Goal: Transaction & Acquisition: Purchase product/service

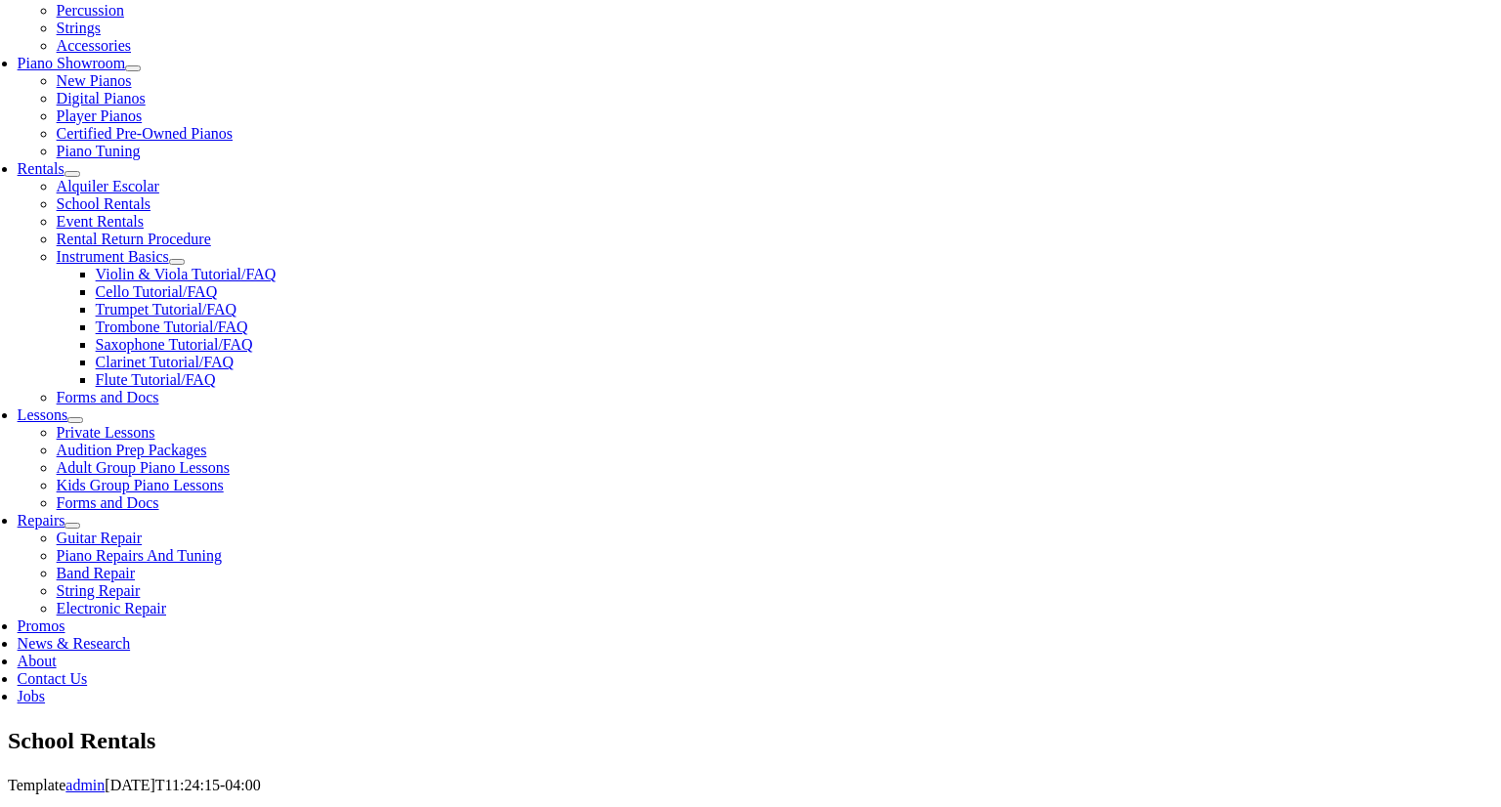
scroll to position [553, 0]
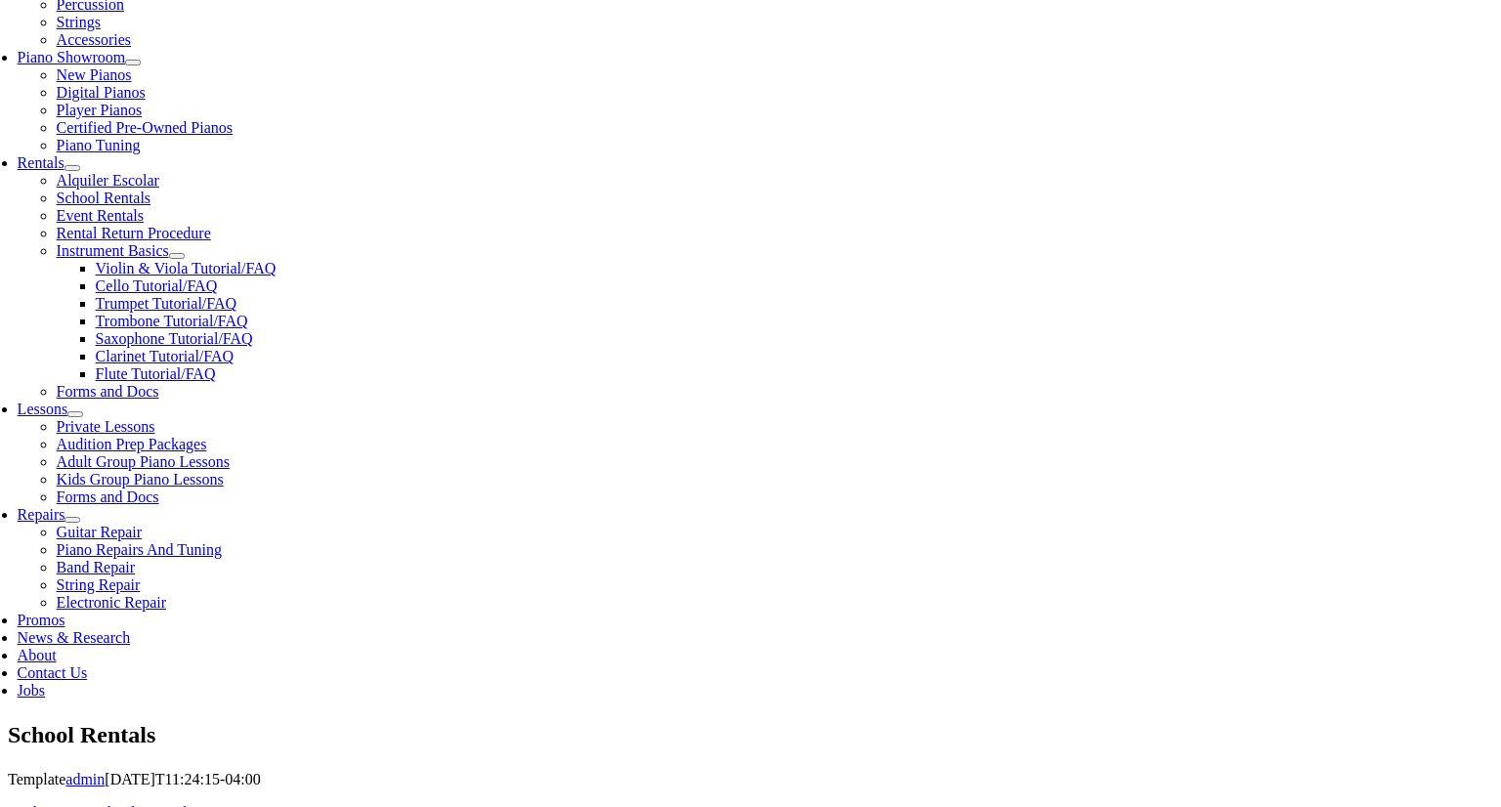
type input "Nora"
type input "Schoolmeester"
type input "484-410-3497"
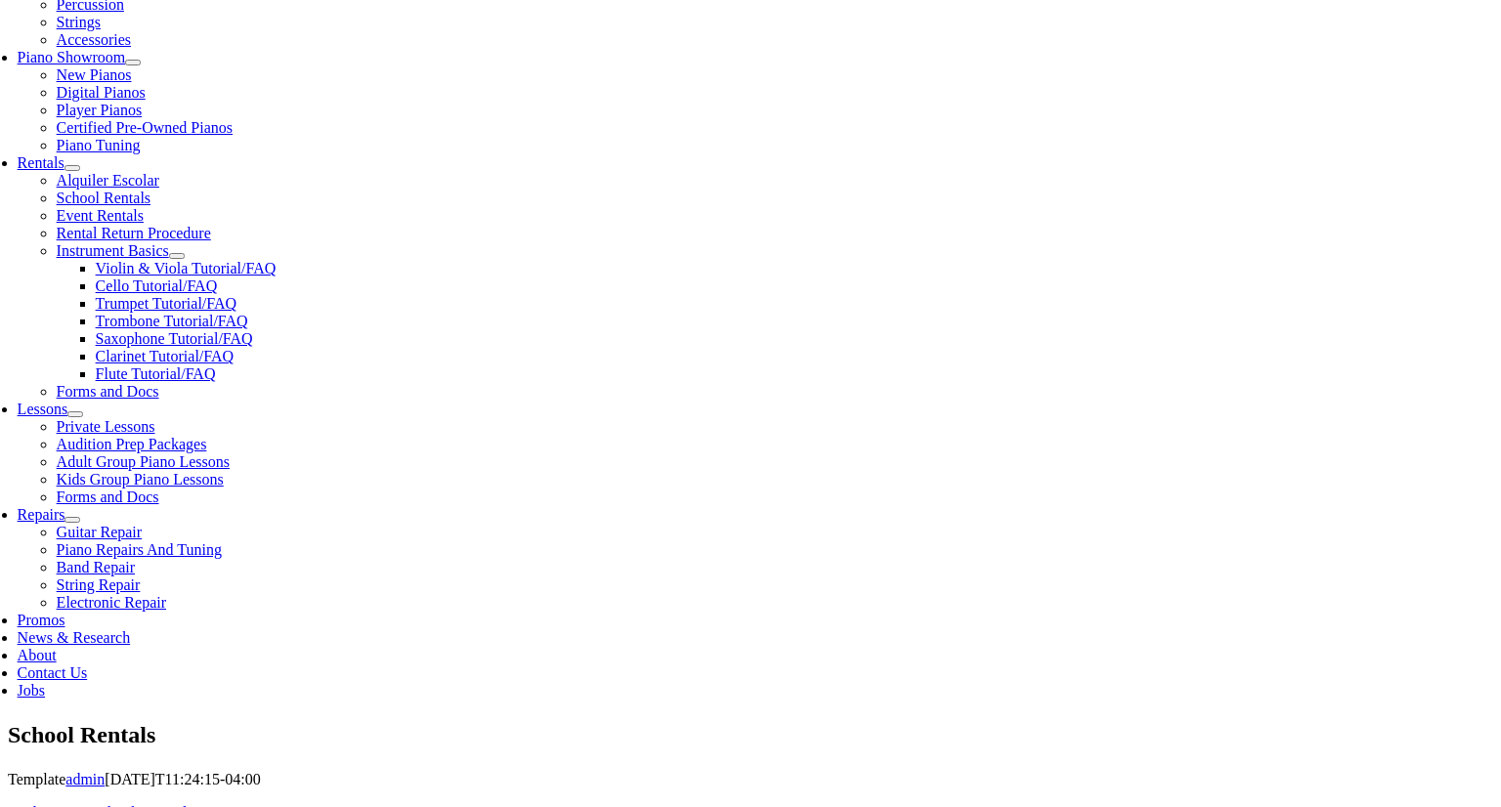
type input "PA26014948"
type input "05/12/1982"
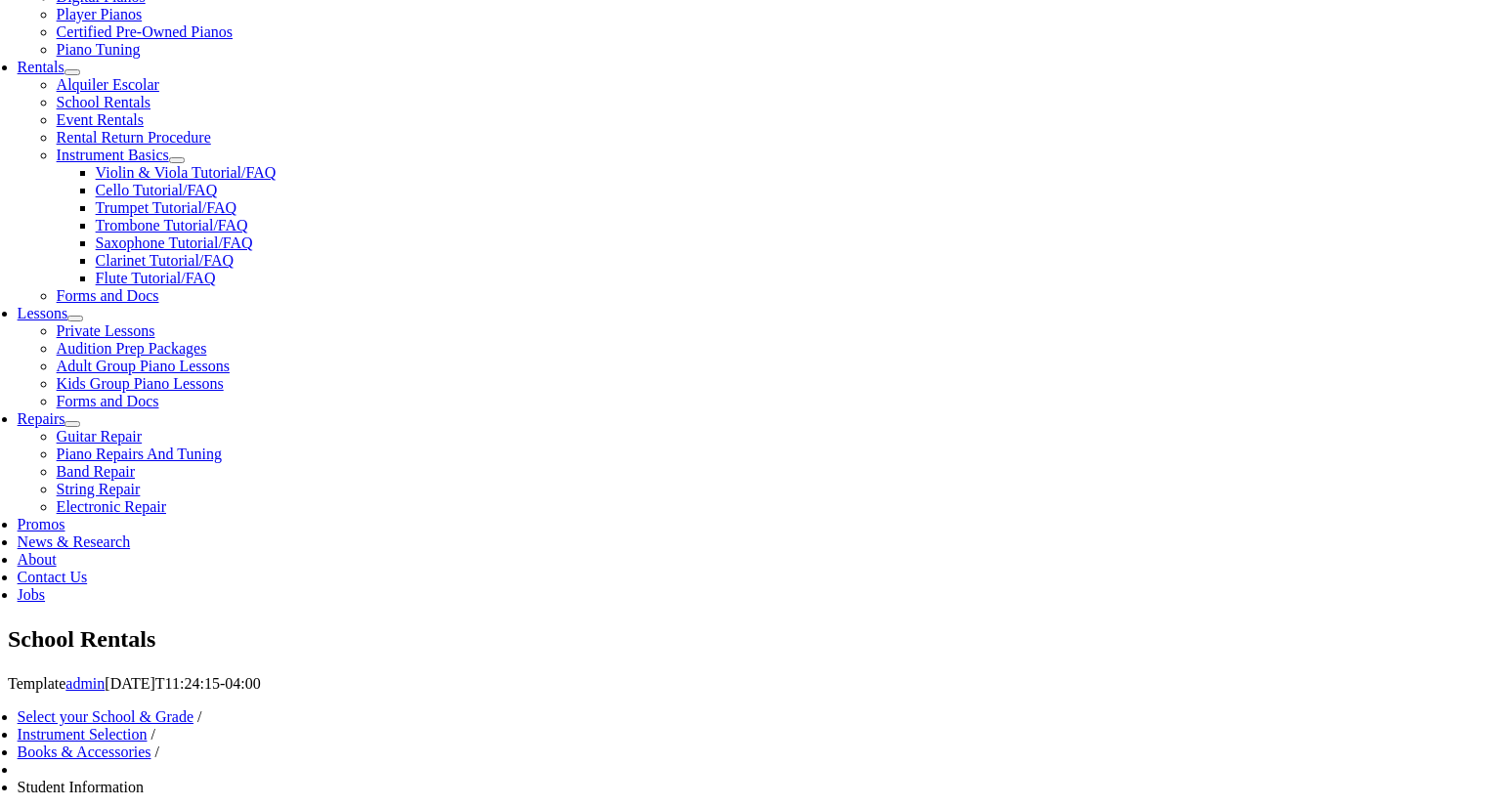
scroll to position [771, 0]
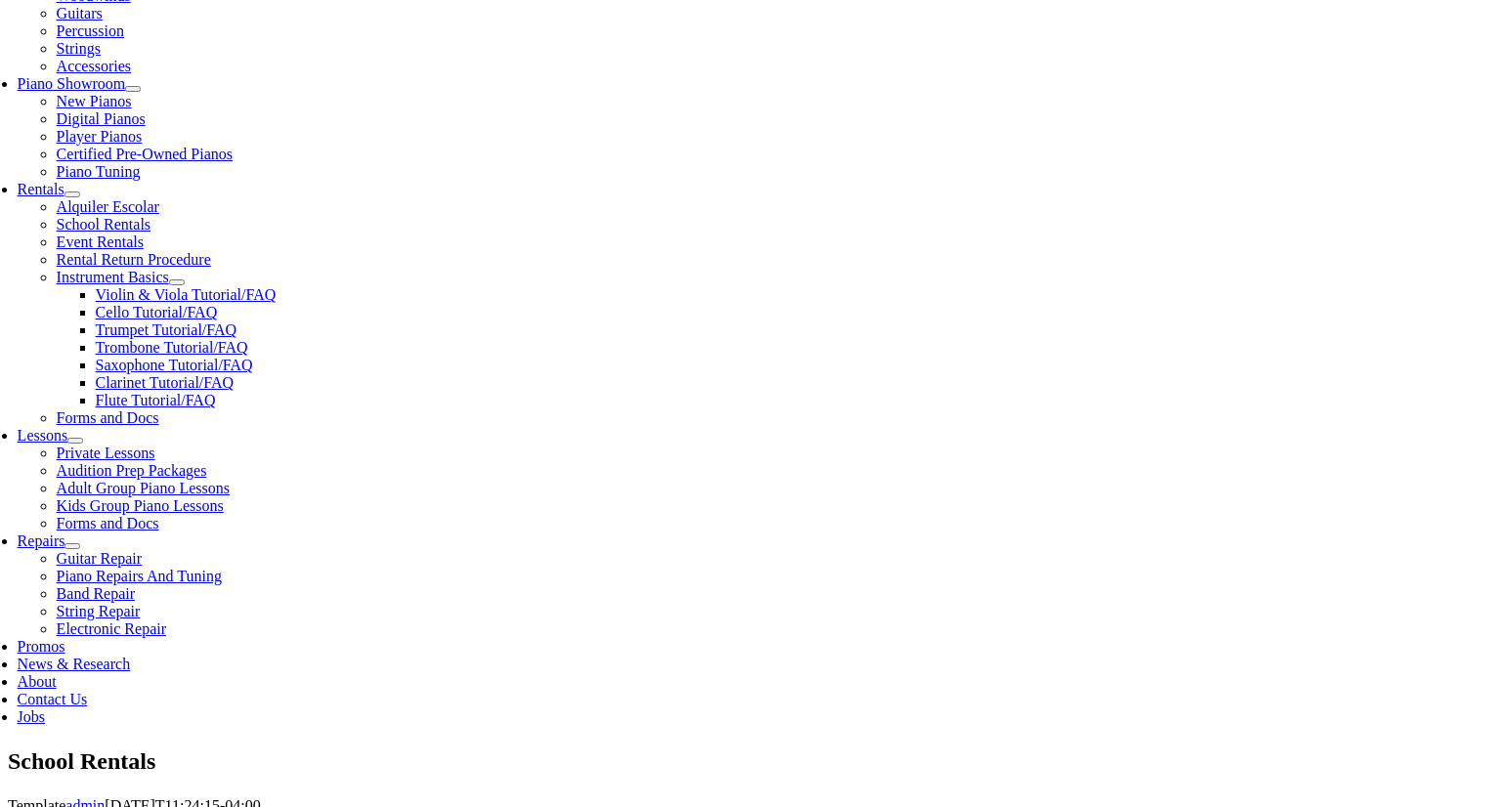
scroll to position [532, 0]
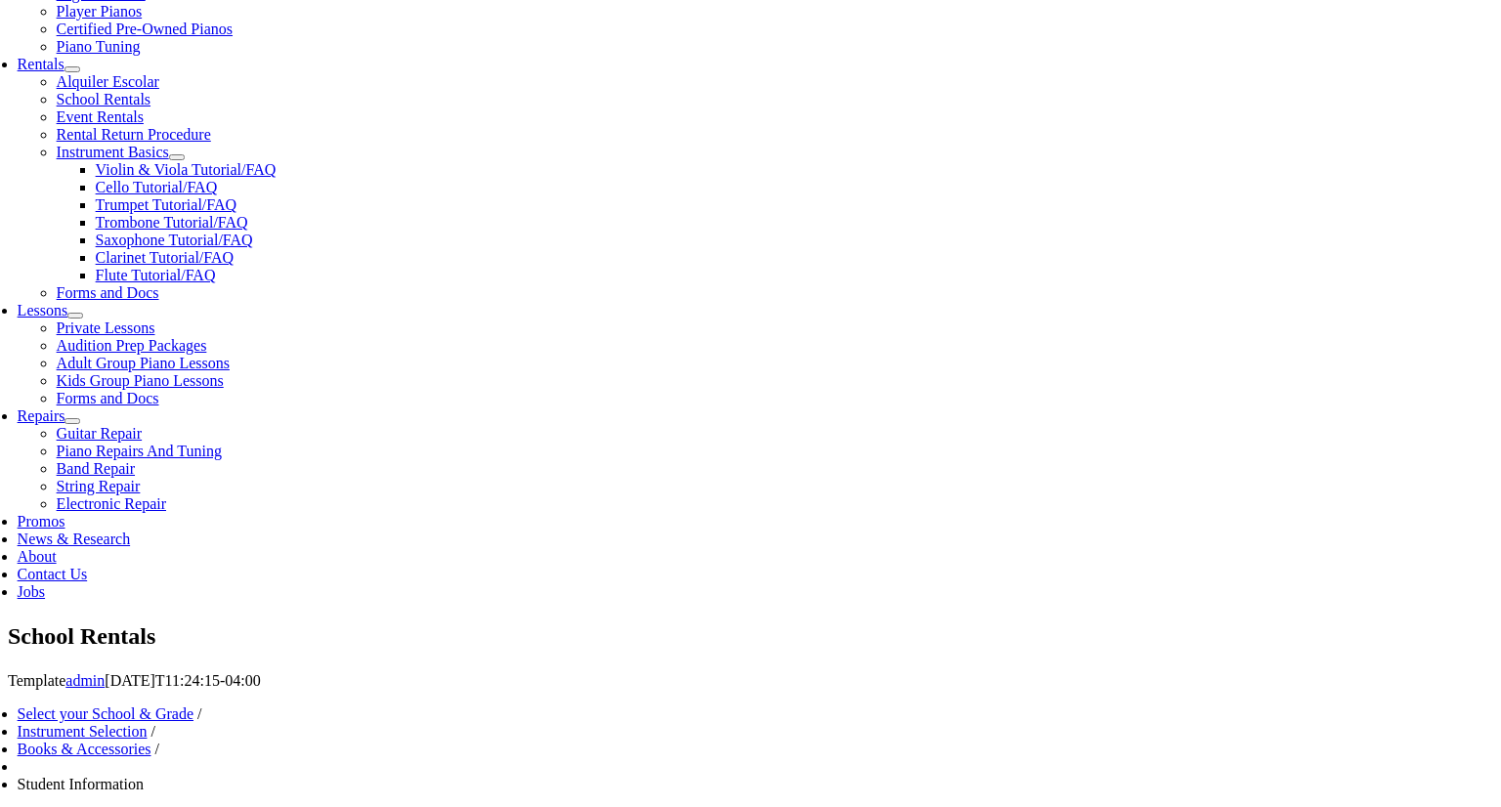
scroll to position [672, 0]
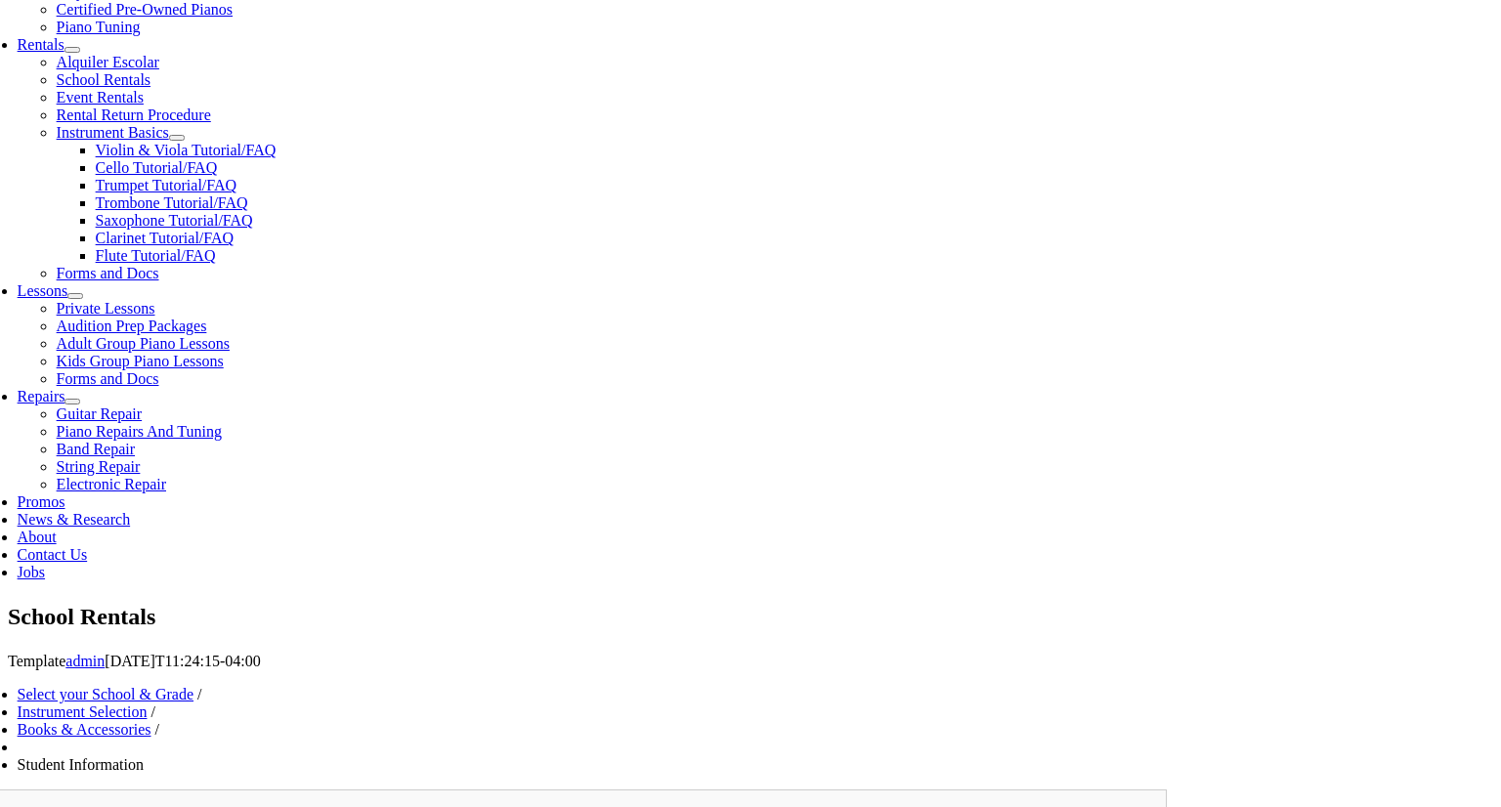
type input "Jeannie Schoolmeester"
type input "John Schoolmeester"
type input "773-771-8143"
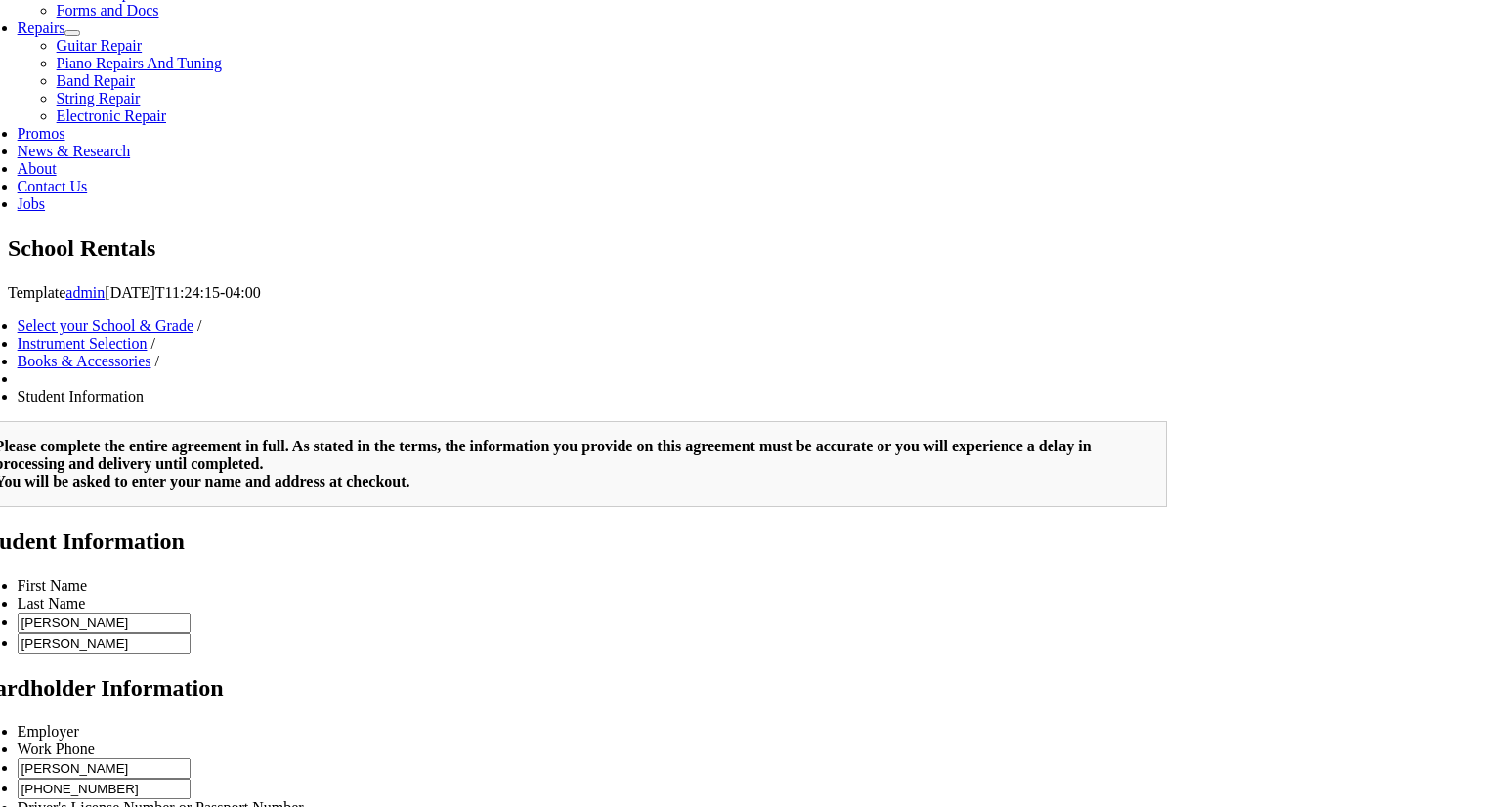
scroll to position [1043, 0]
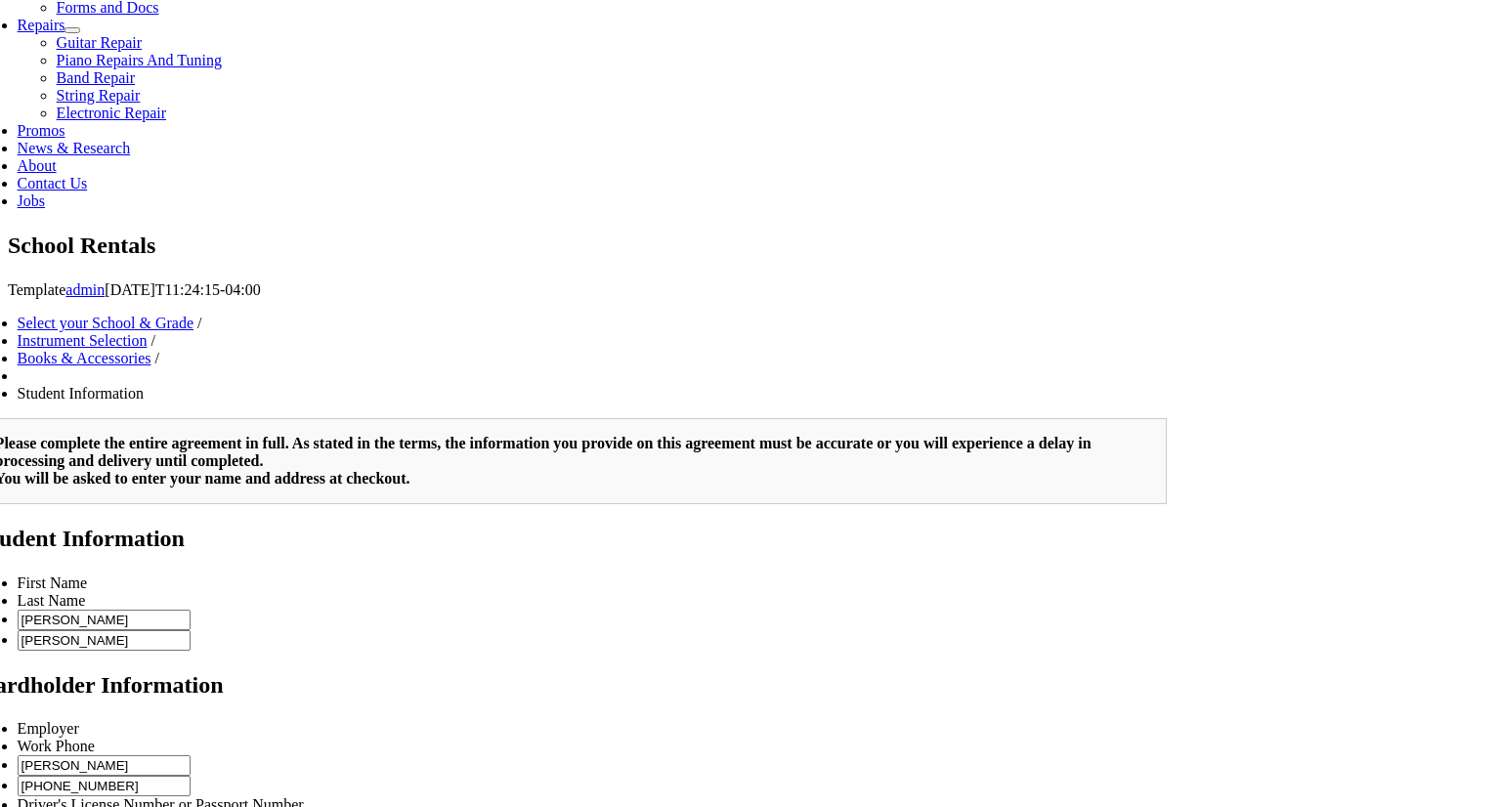
type input "Accenture"
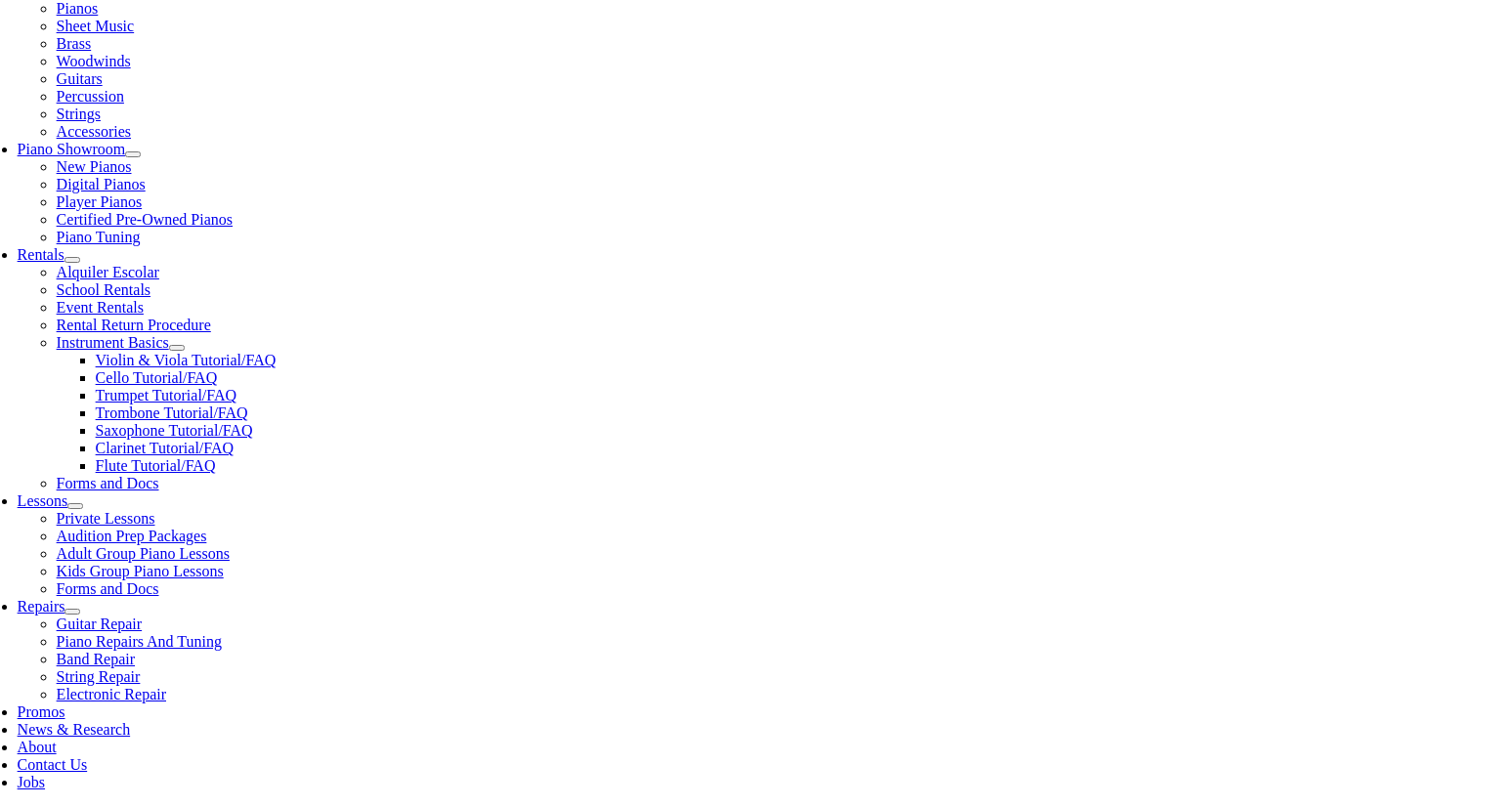
scroll to position [457, 0]
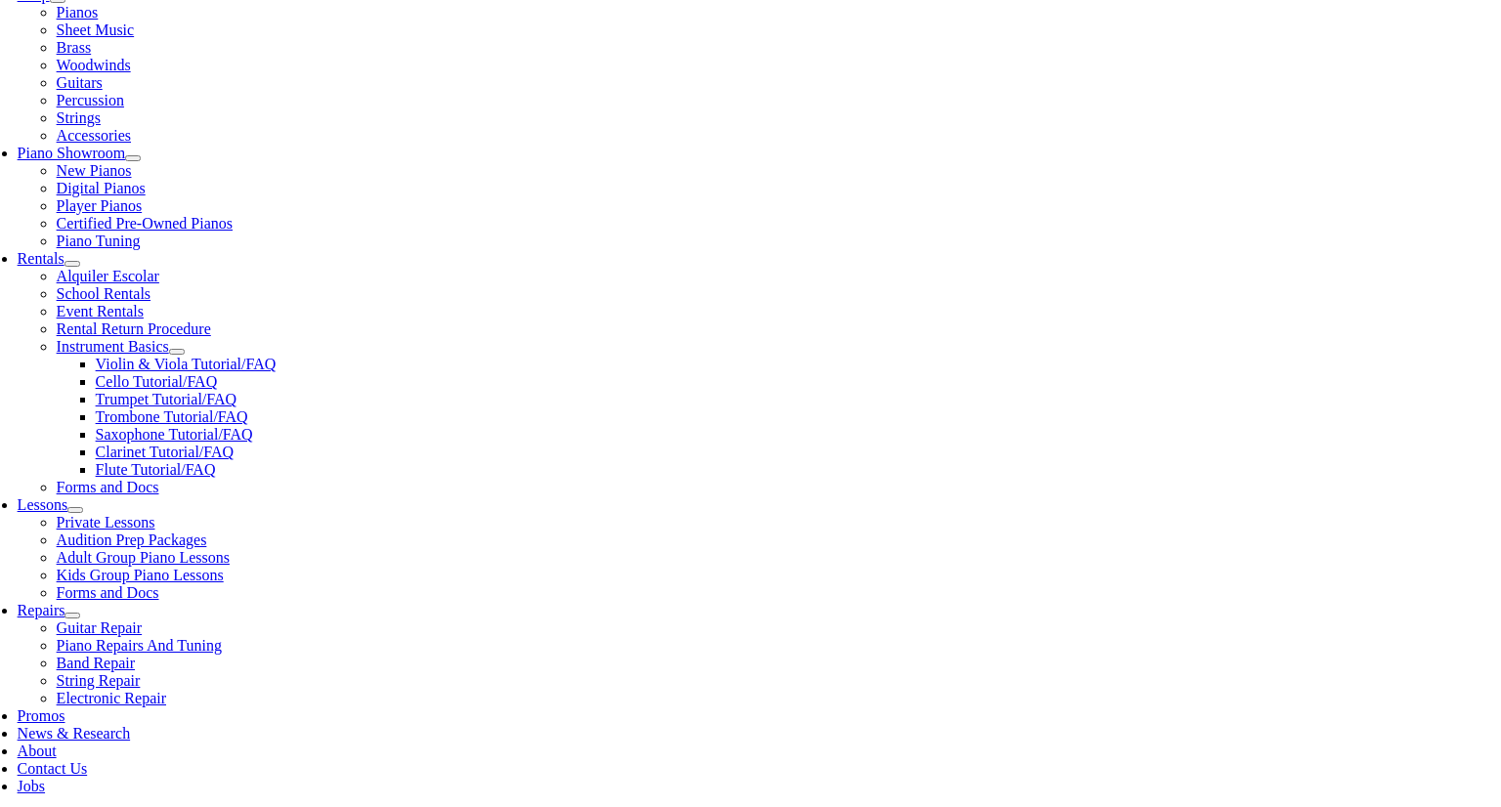
select select "PA"
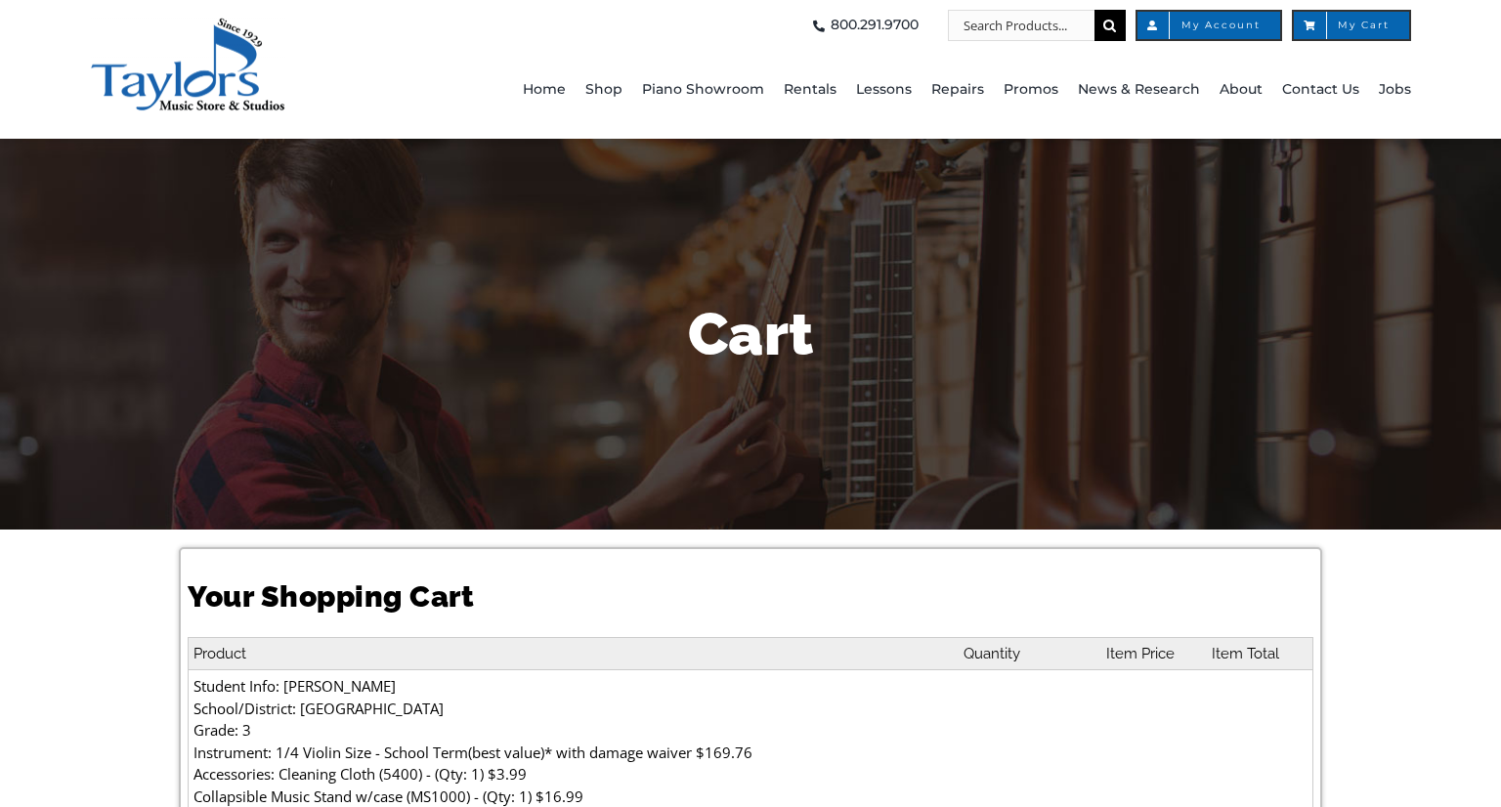
select select "PA"
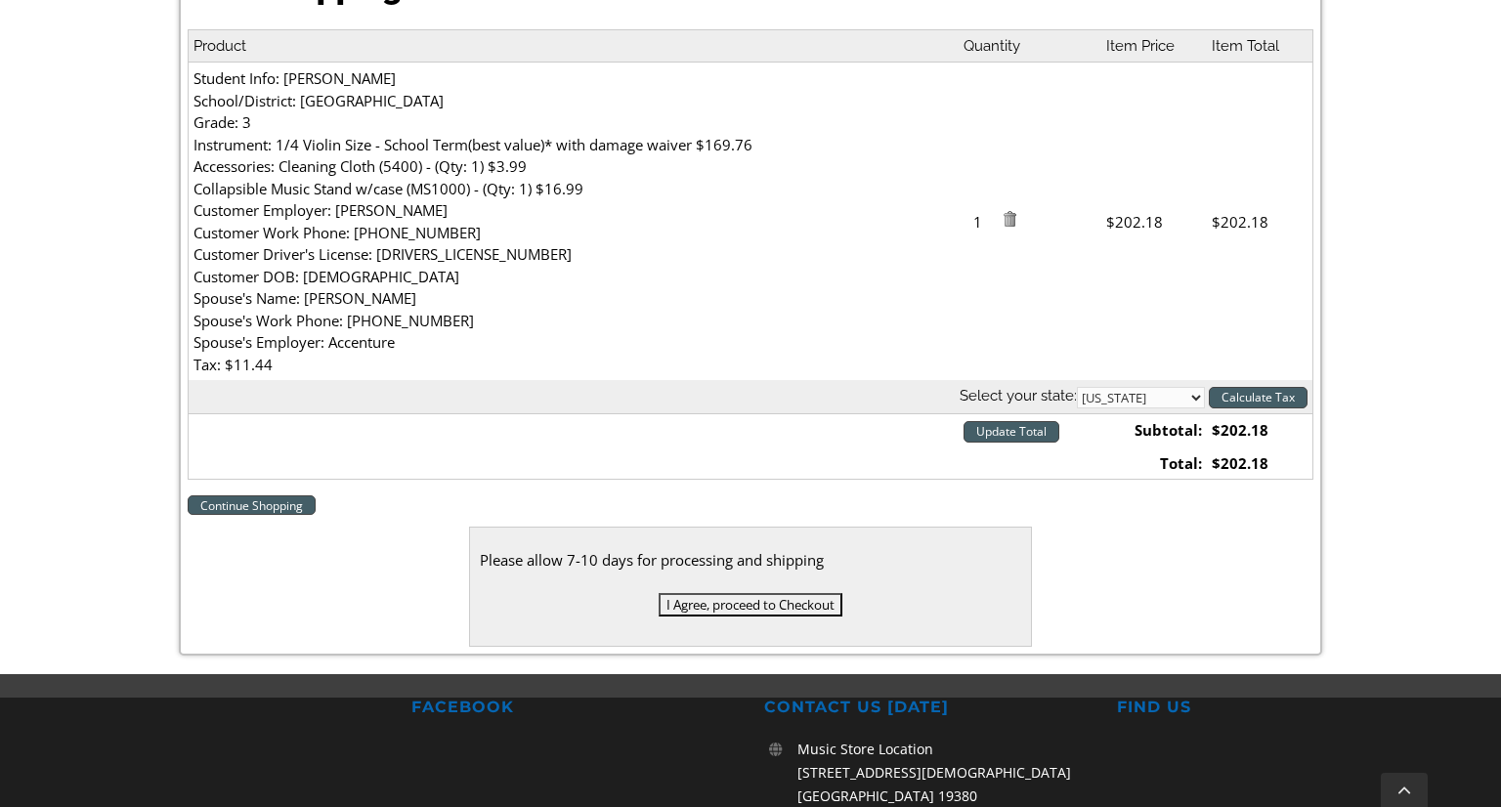
scroll to position [610, 0]
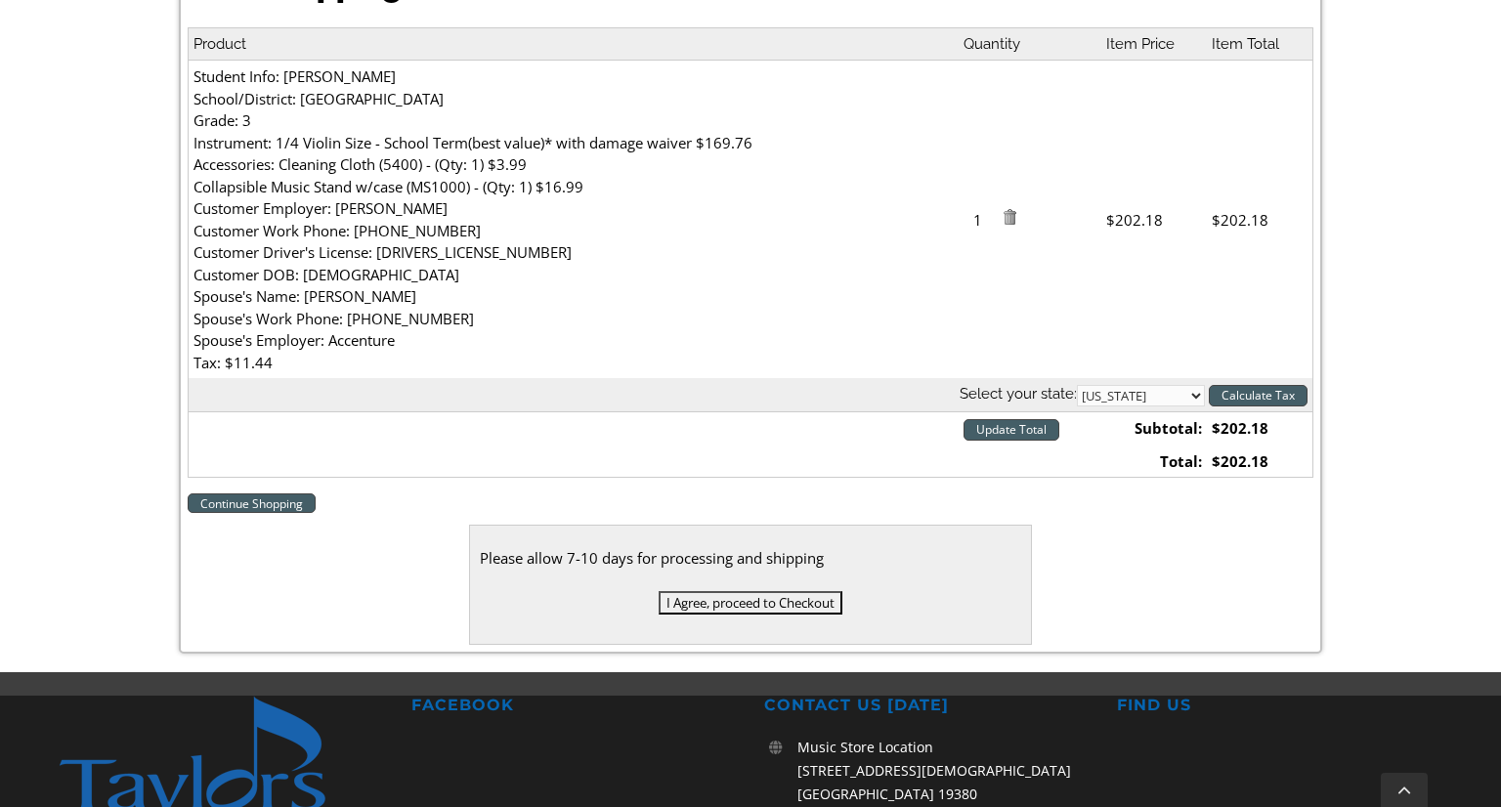
click at [1048, 427] on input "Update Total" at bounding box center [1012, 430] width 96 height 22
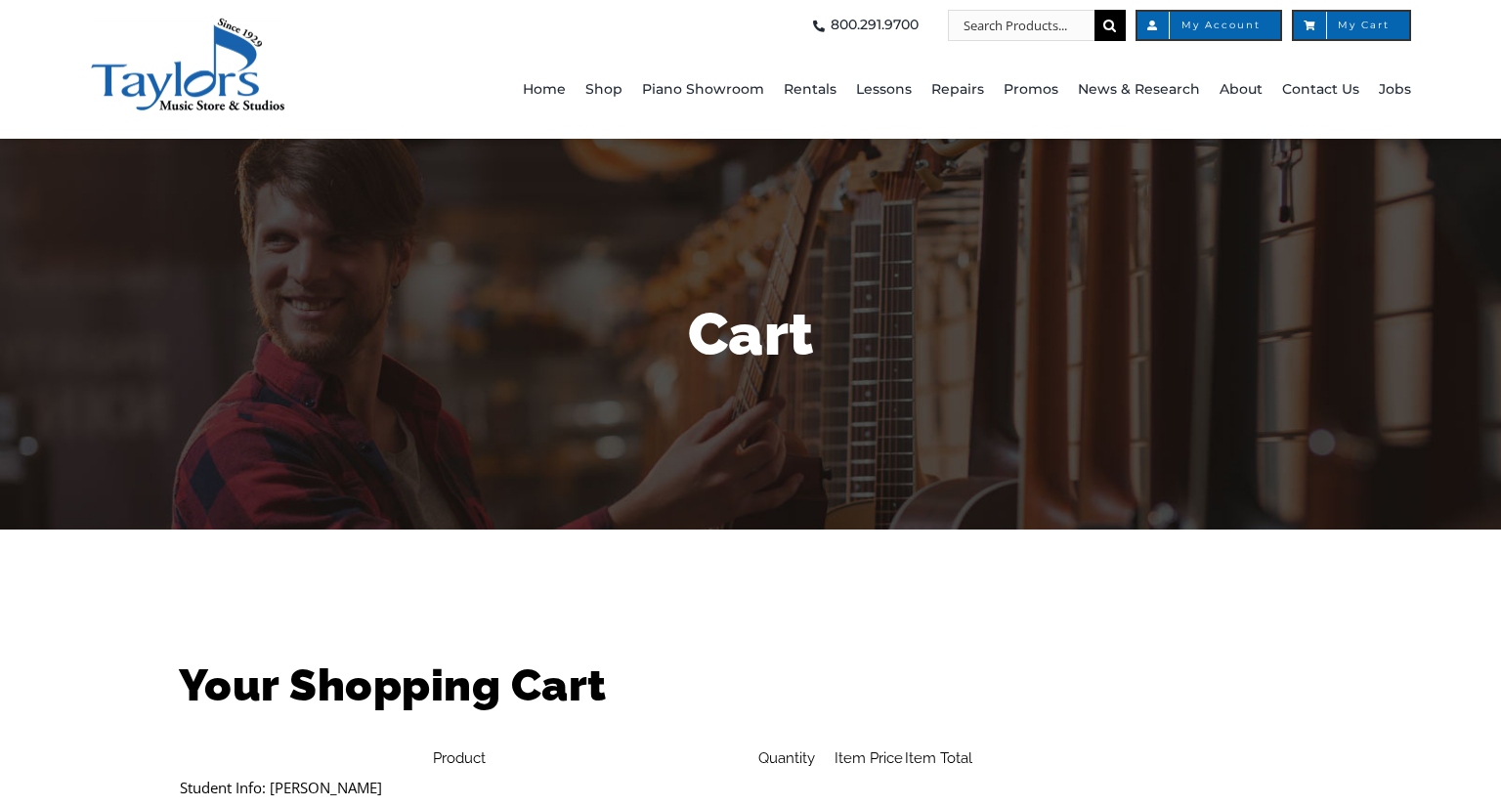
select select "PA"
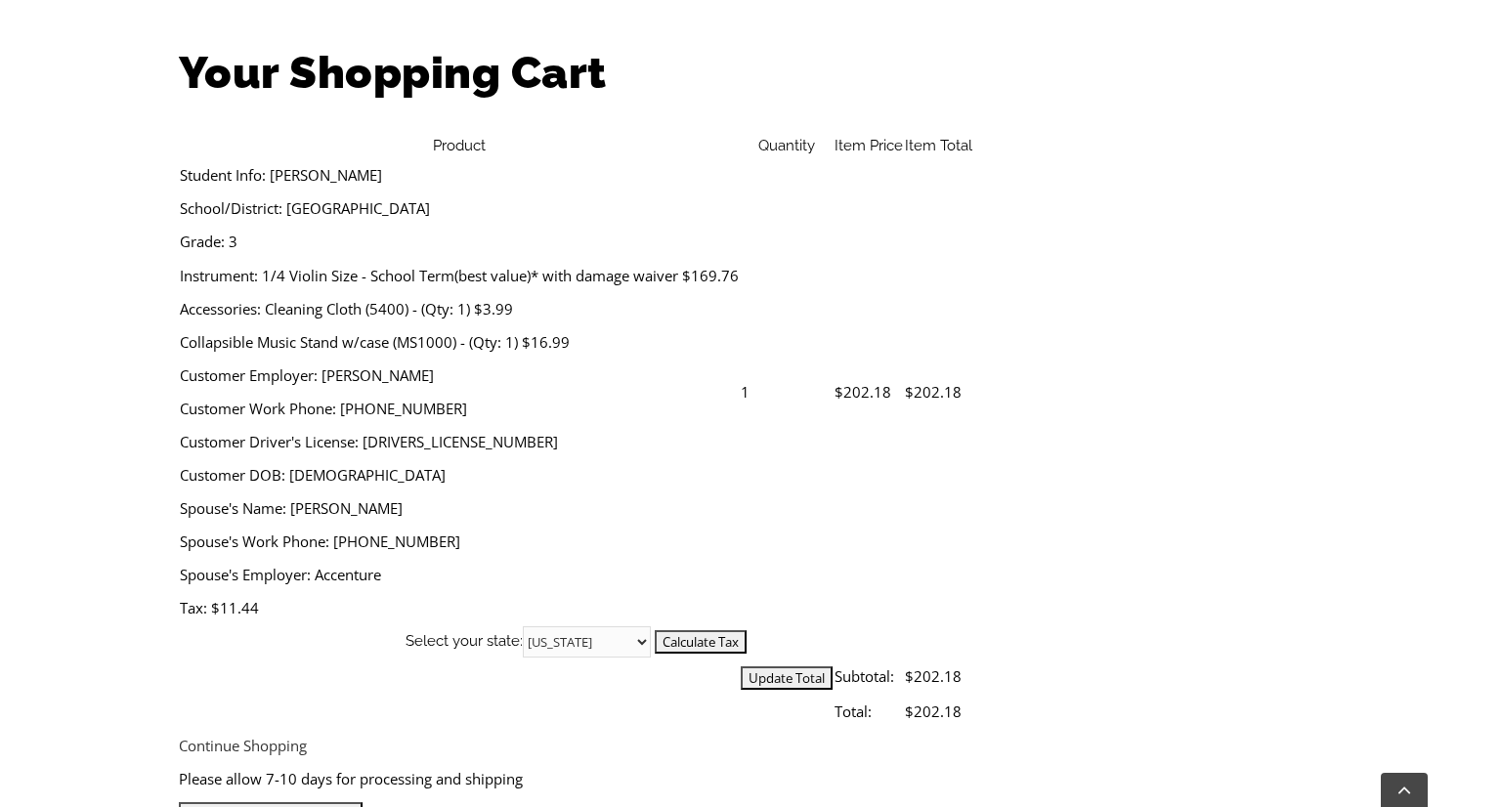
scroll to position [618, 0]
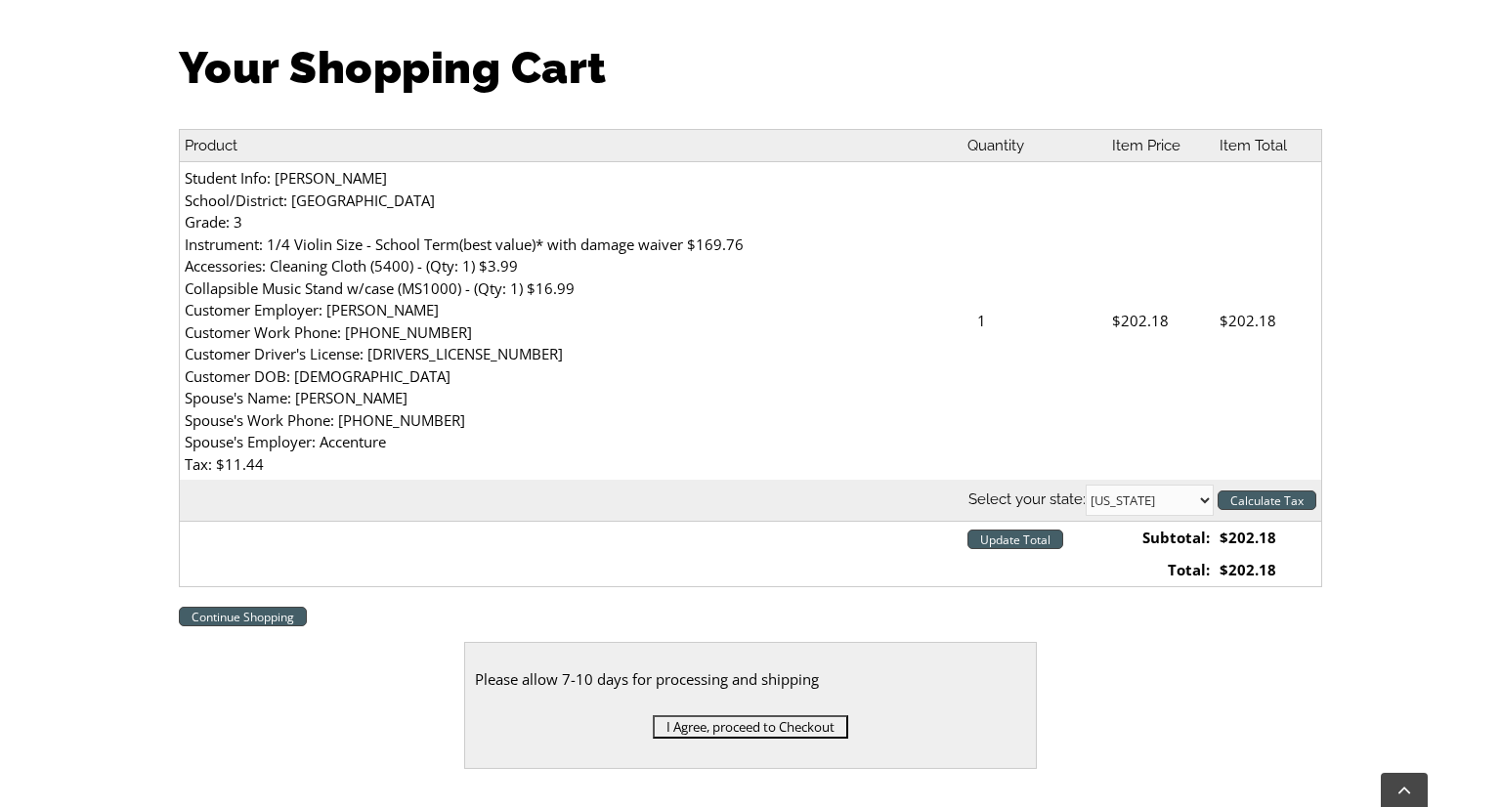
click at [744, 716] on input "I Agree, proceed to Checkout" at bounding box center [751, 727] width 196 height 23
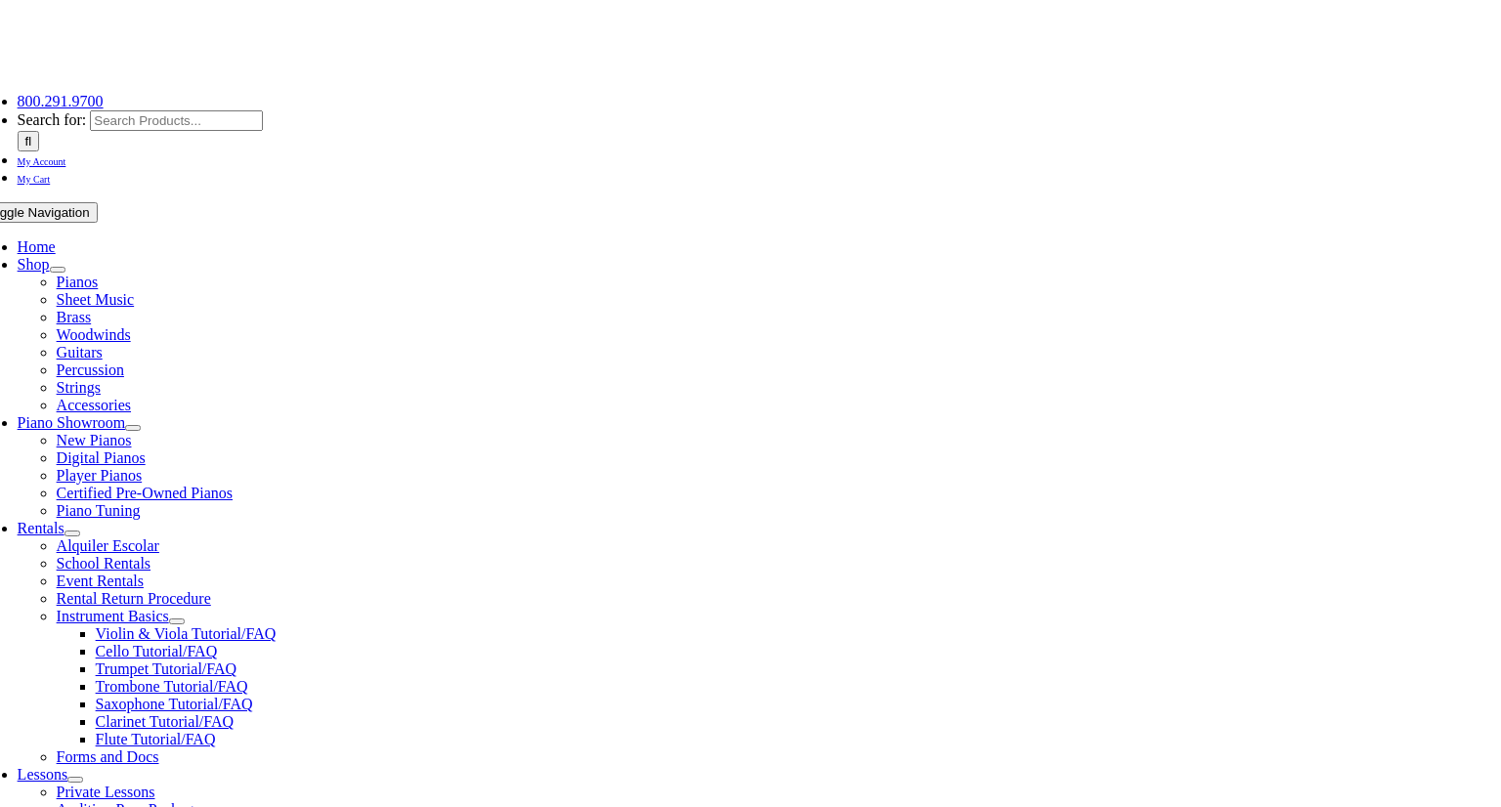
scroll to position [190, 0]
type input "rms62014"
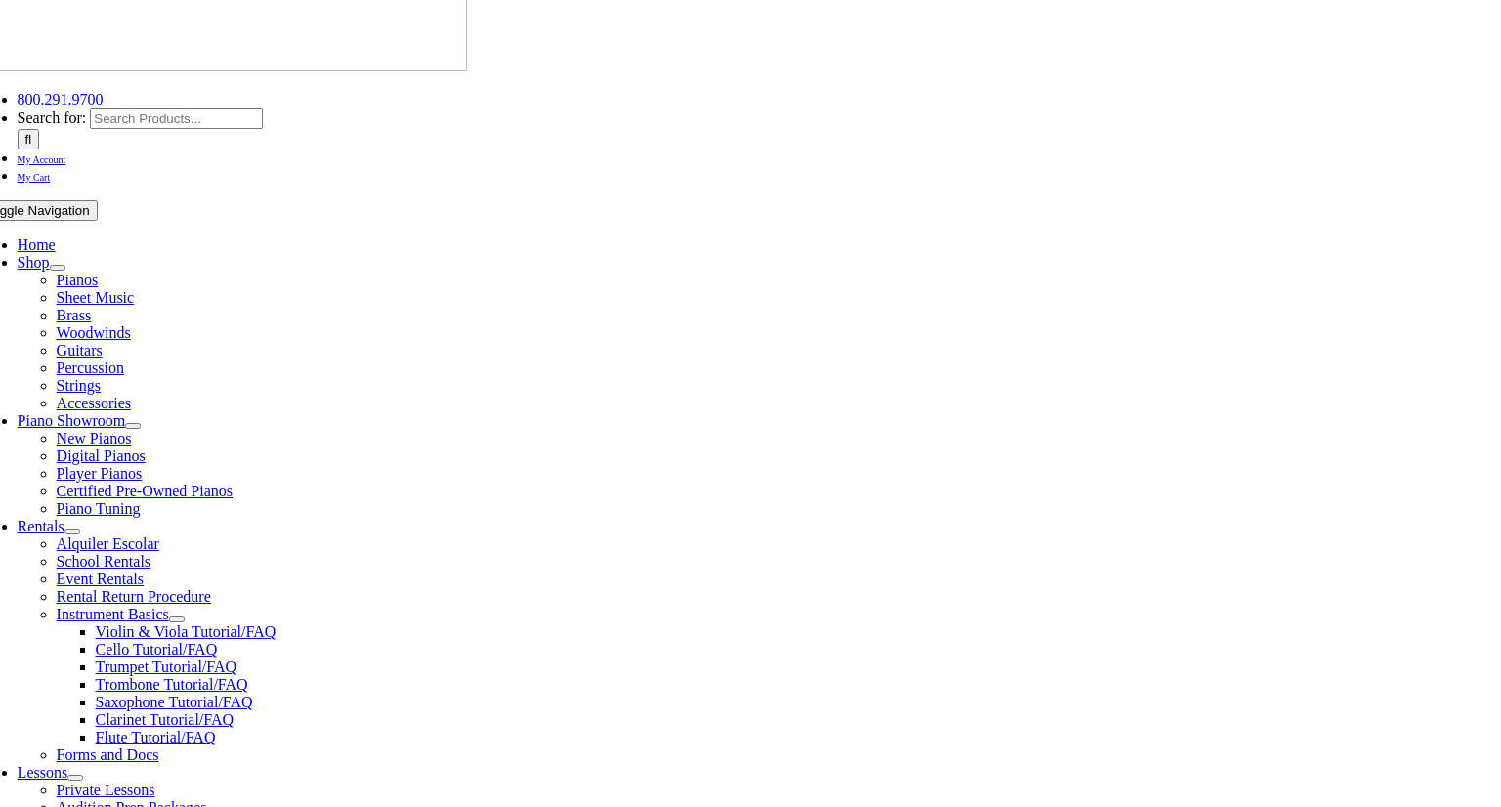
scroll to position [204, 0]
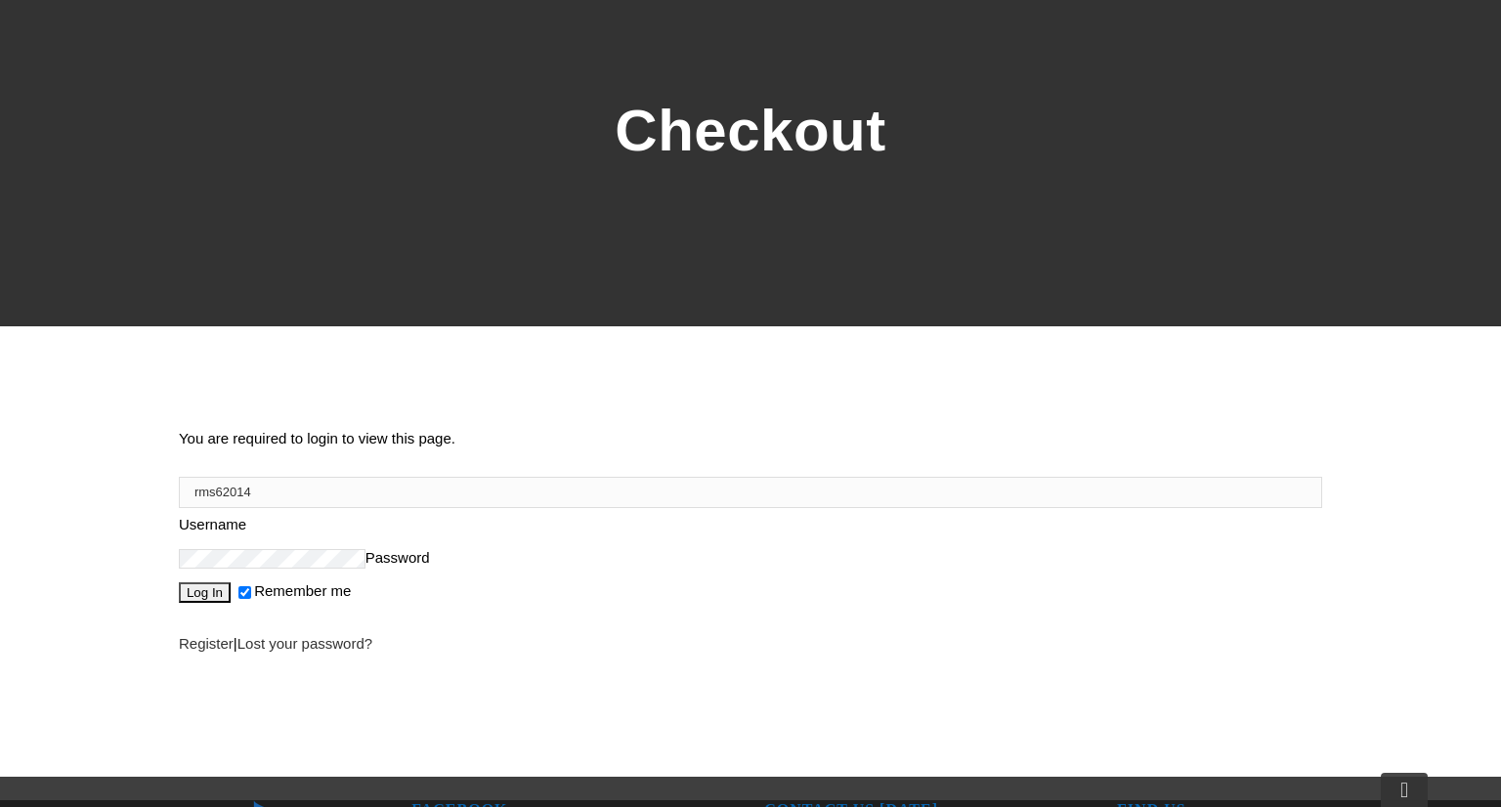
click at [359, 487] on body "Skip to content 800.291.9700 800.291.9700 Search for:  My Account My Cart Togg…" at bounding box center [750, 583] width 1501 height 1574
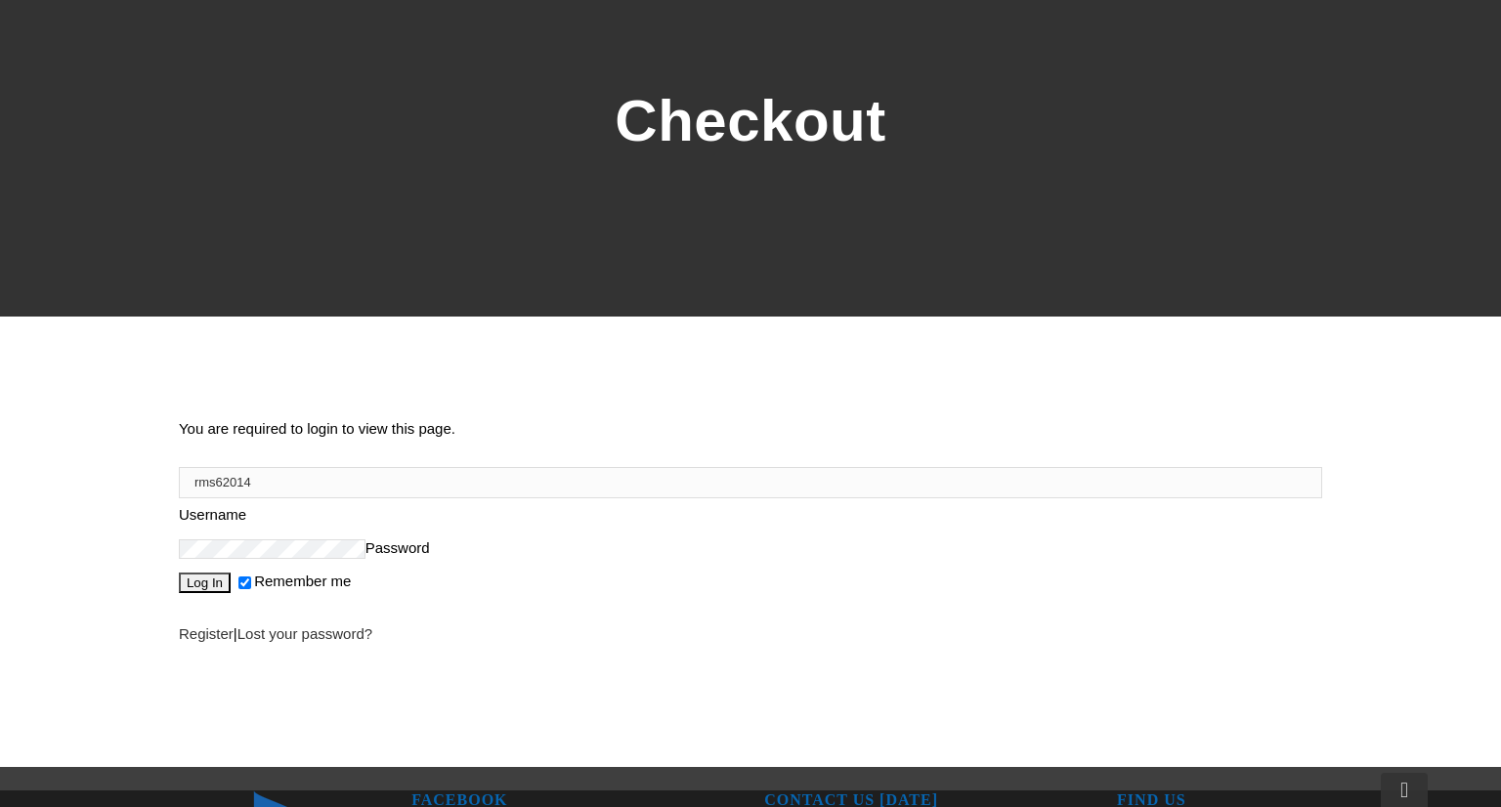
click at [219, 573] on input "Log In" at bounding box center [205, 583] width 52 height 21
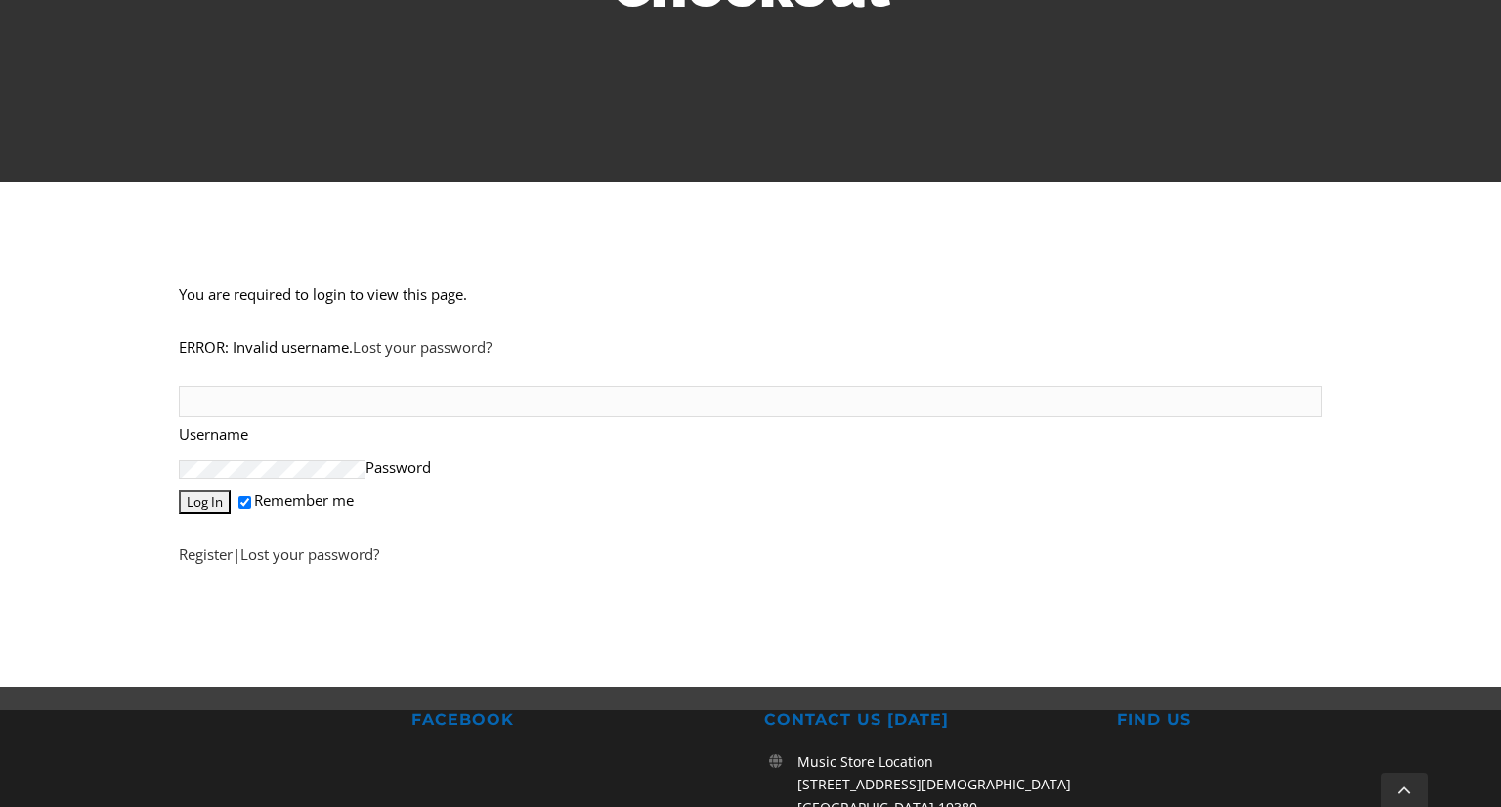
scroll to position [349, 0]
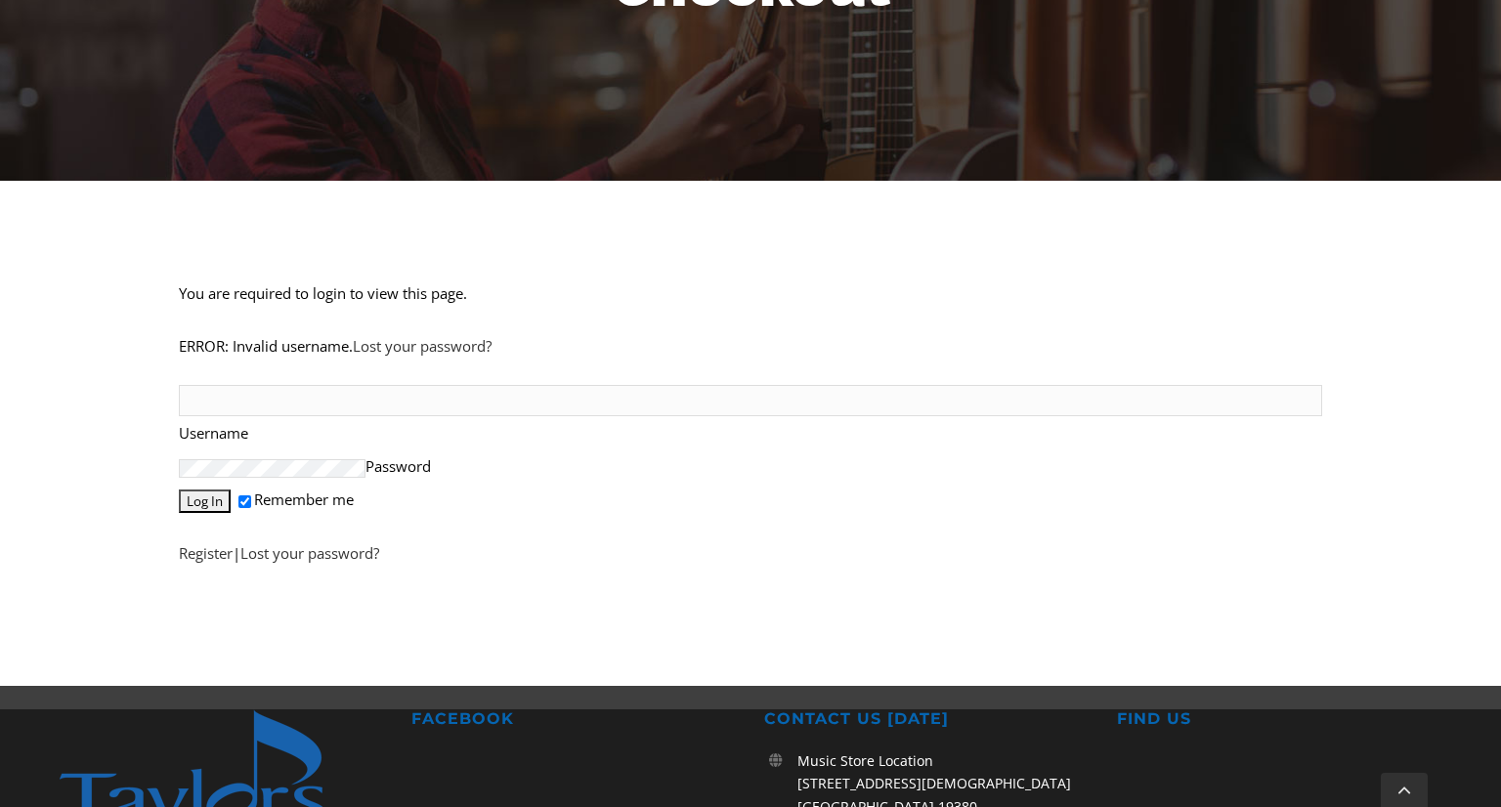
click at [243, 385] on input "Username" at bounding box center [751, 400] width 1144 height 31
type input "rms62014"
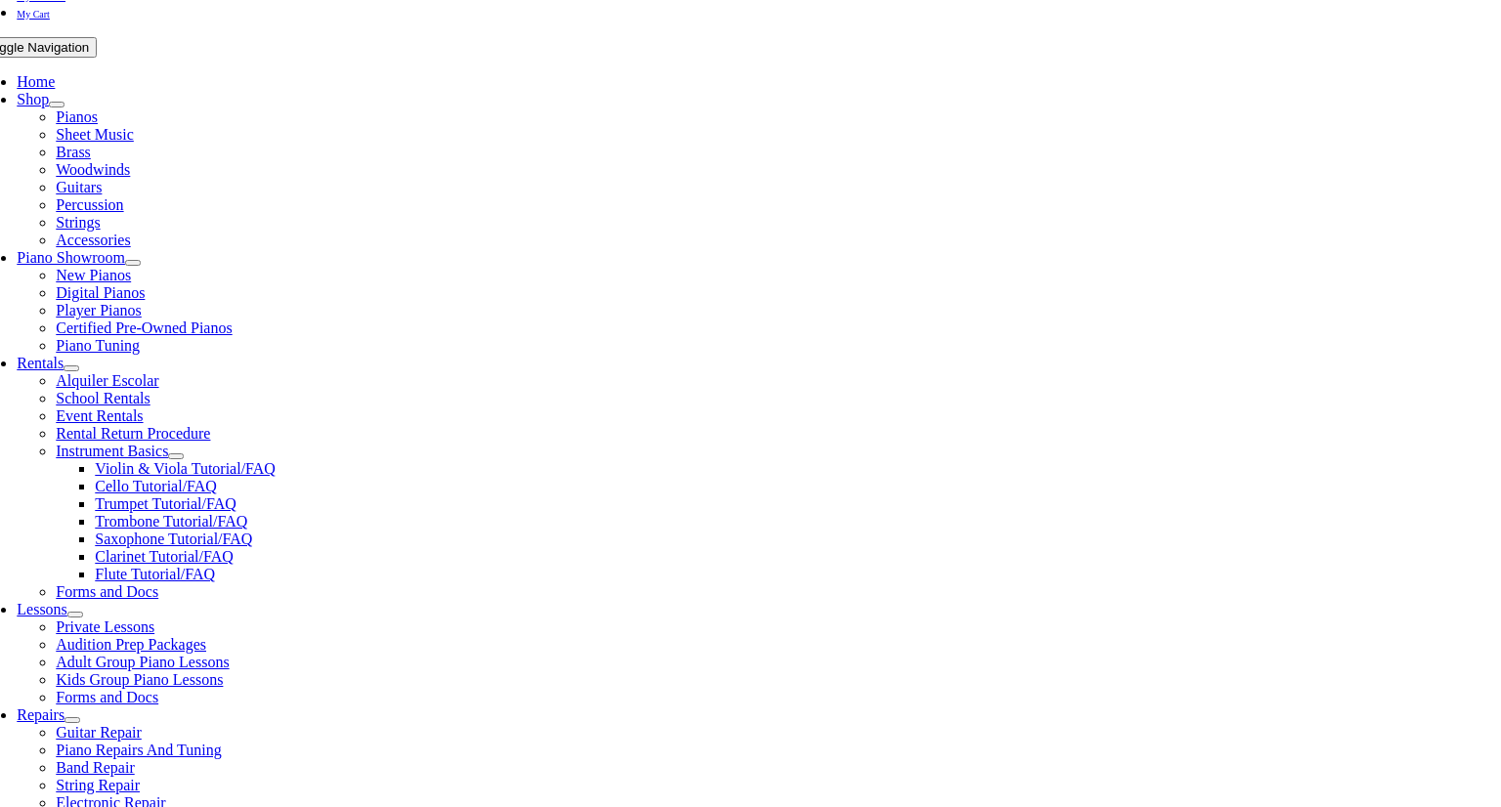
scroll to position [358, 0]
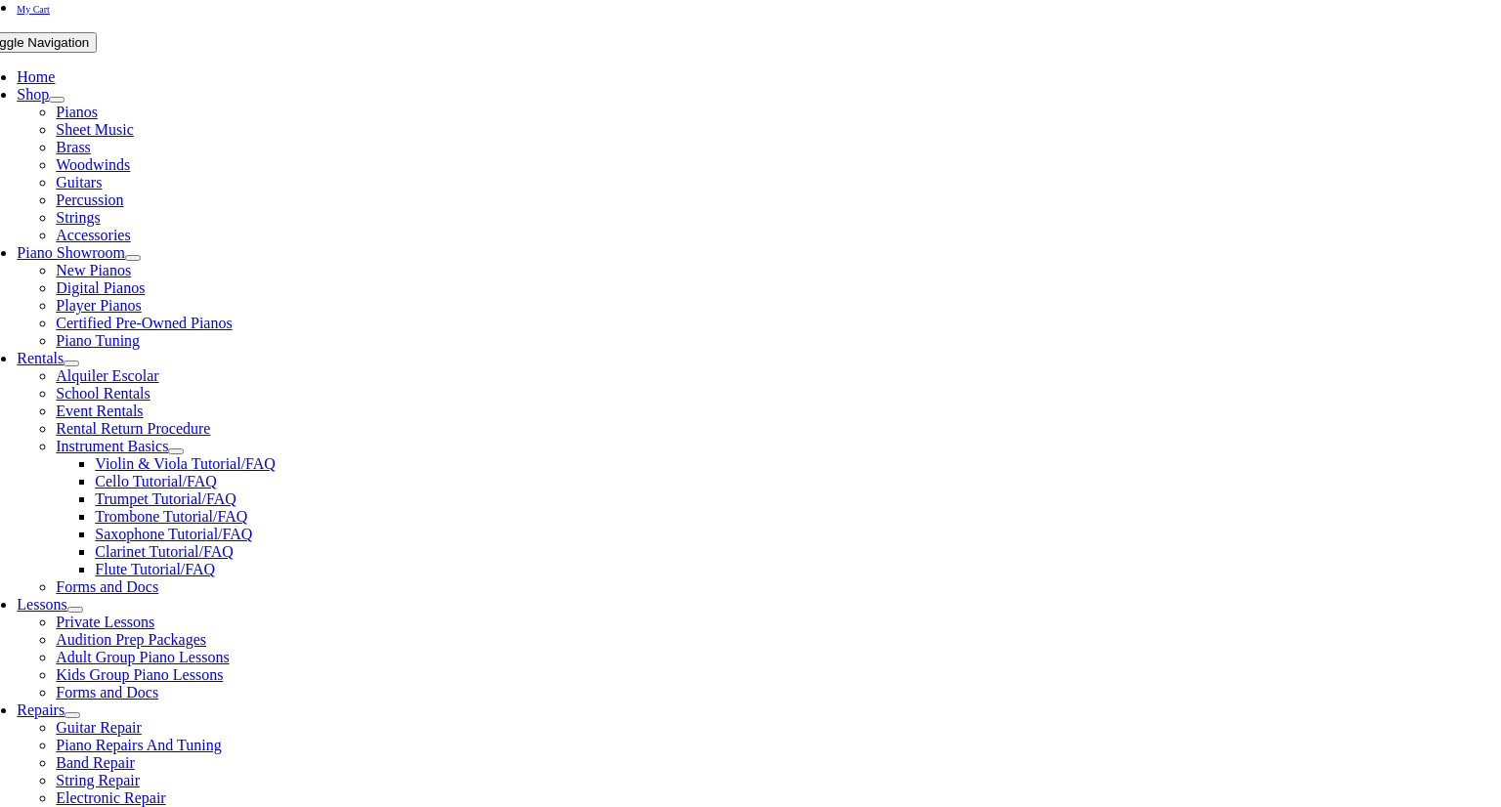
type input "rmschoolmeester"
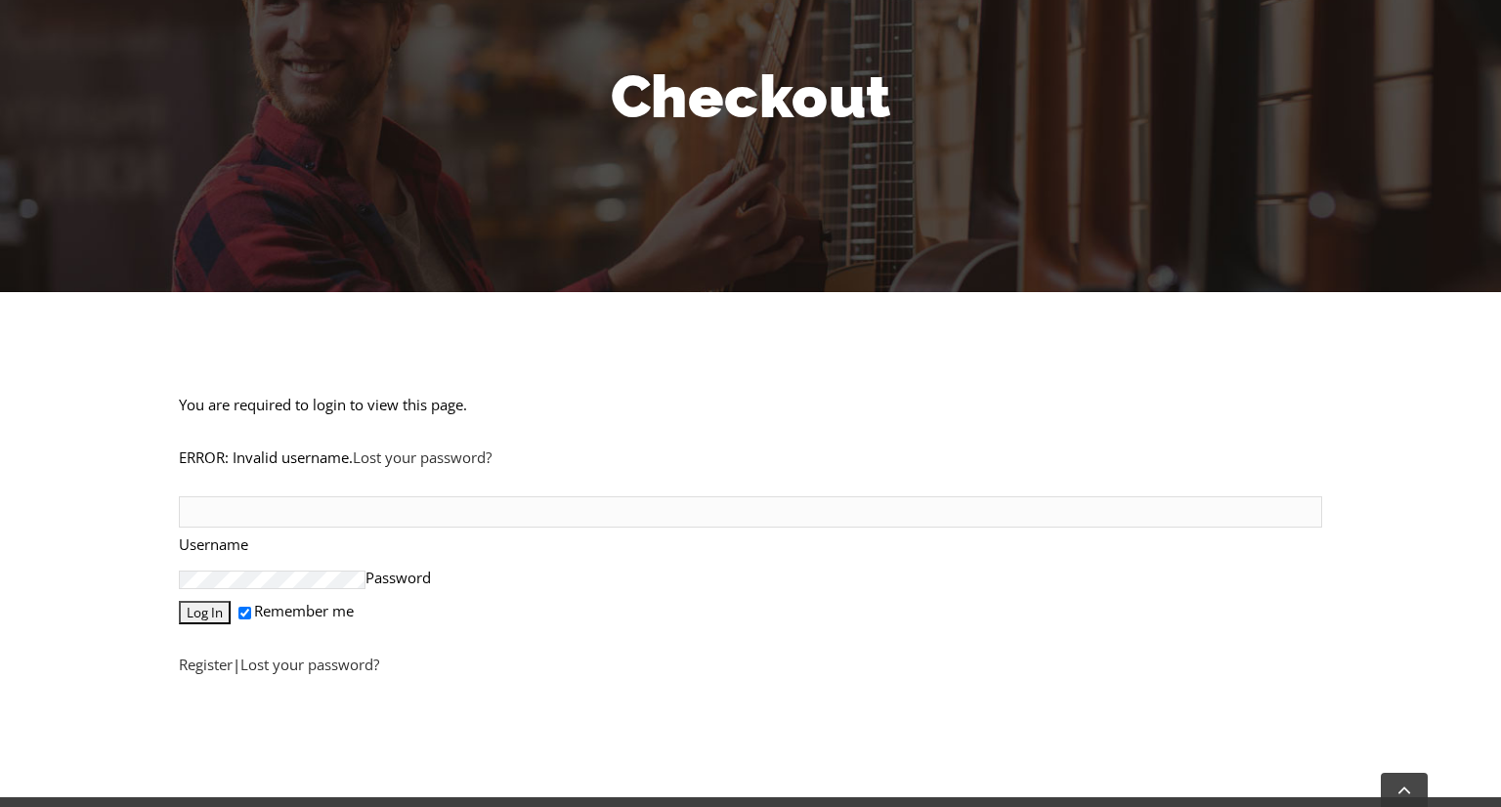
scroll to position [239, 0]
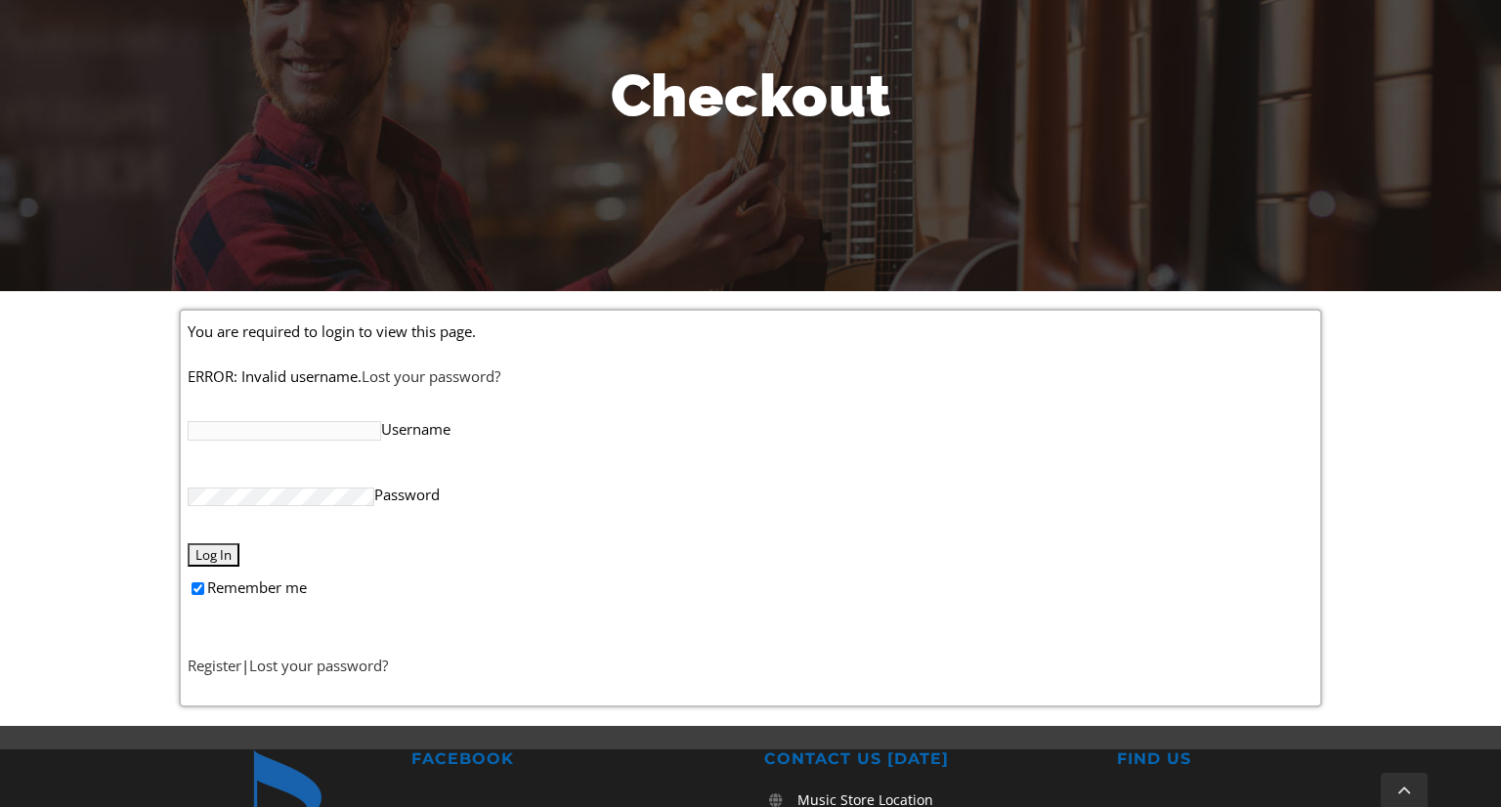
click at [215, 666] on link "Register" at bounding box center [215, 666] width 54 height 20
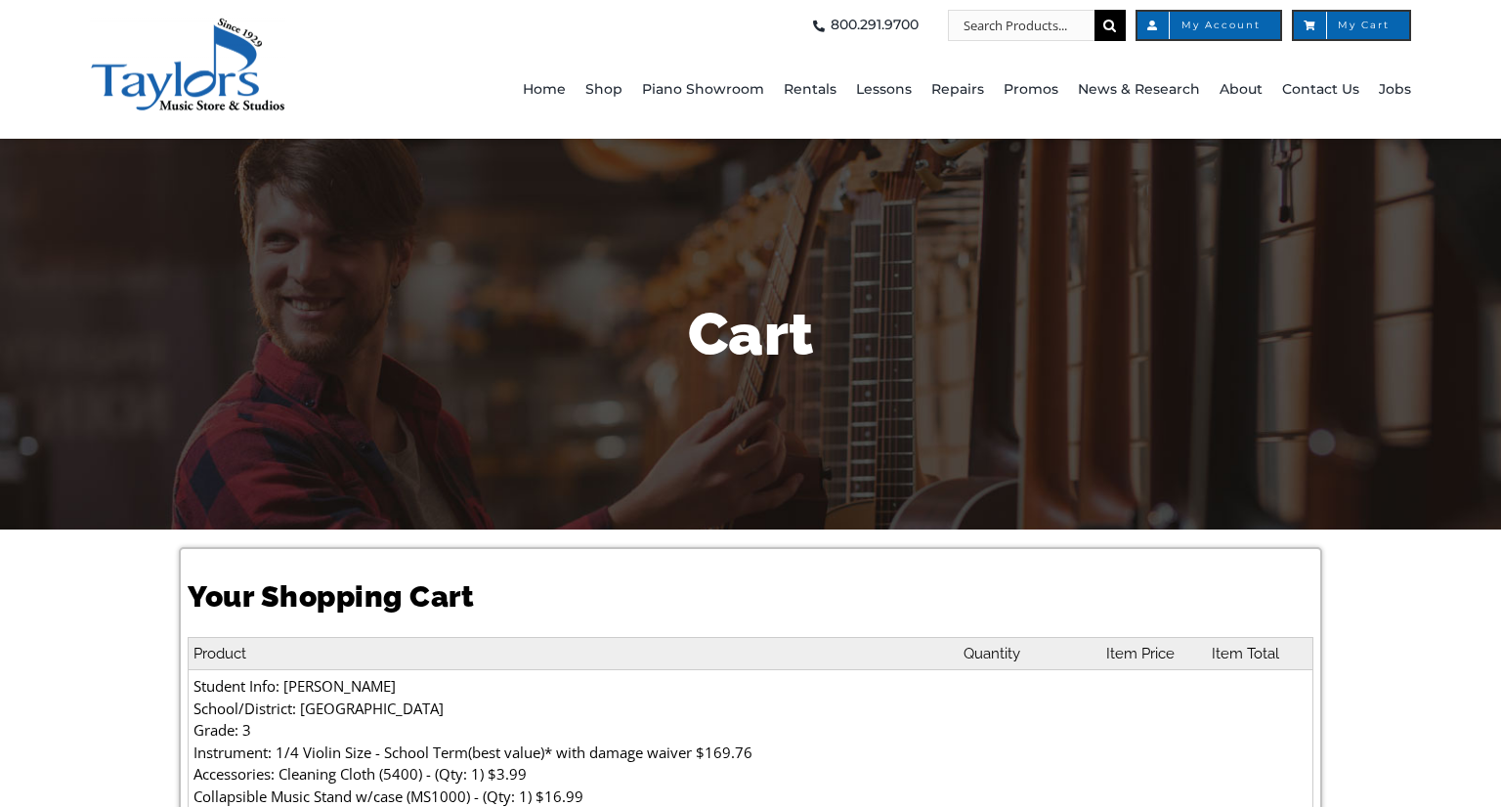
select select "PA"
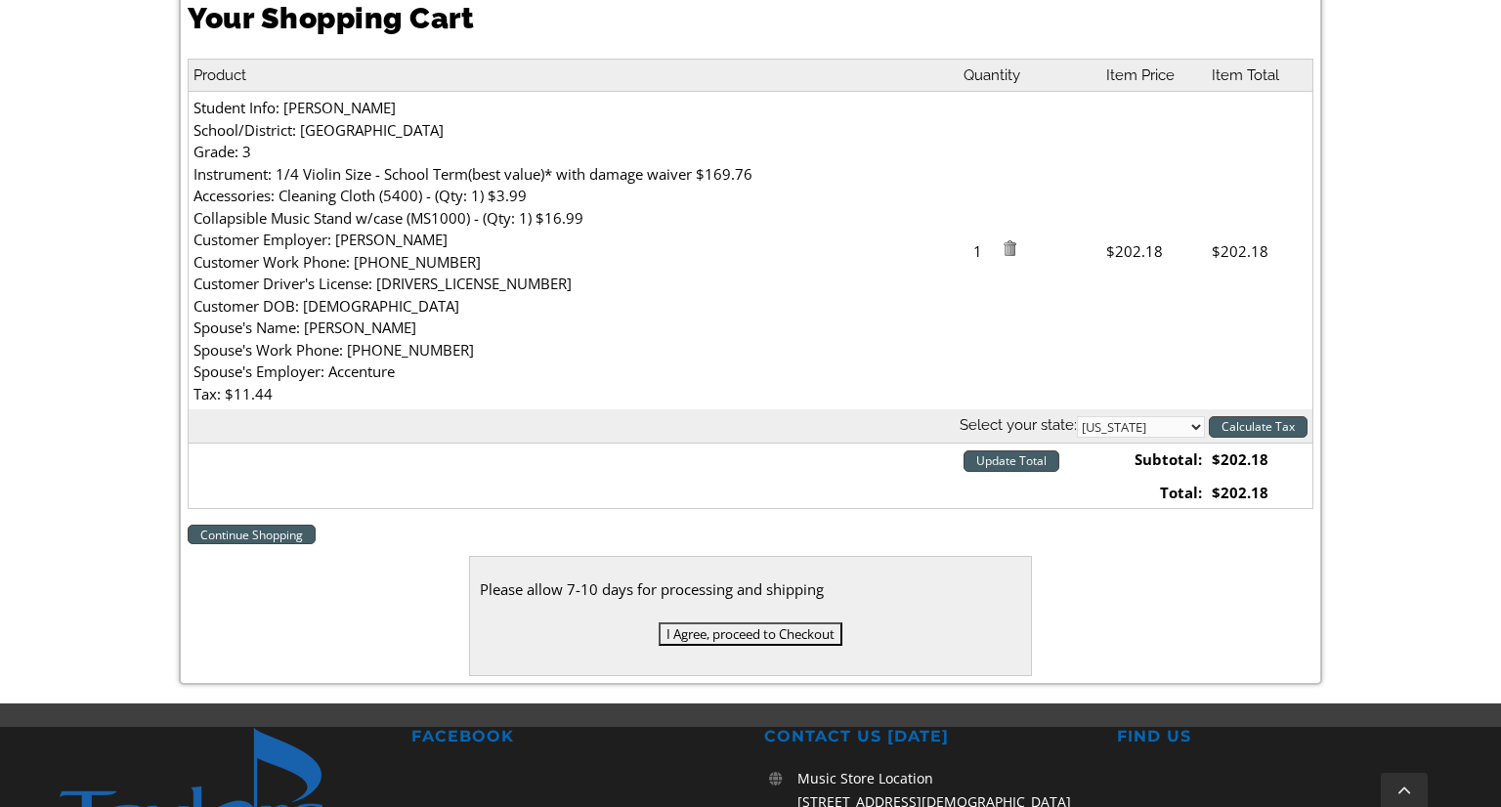
scroll to position [571, 0]
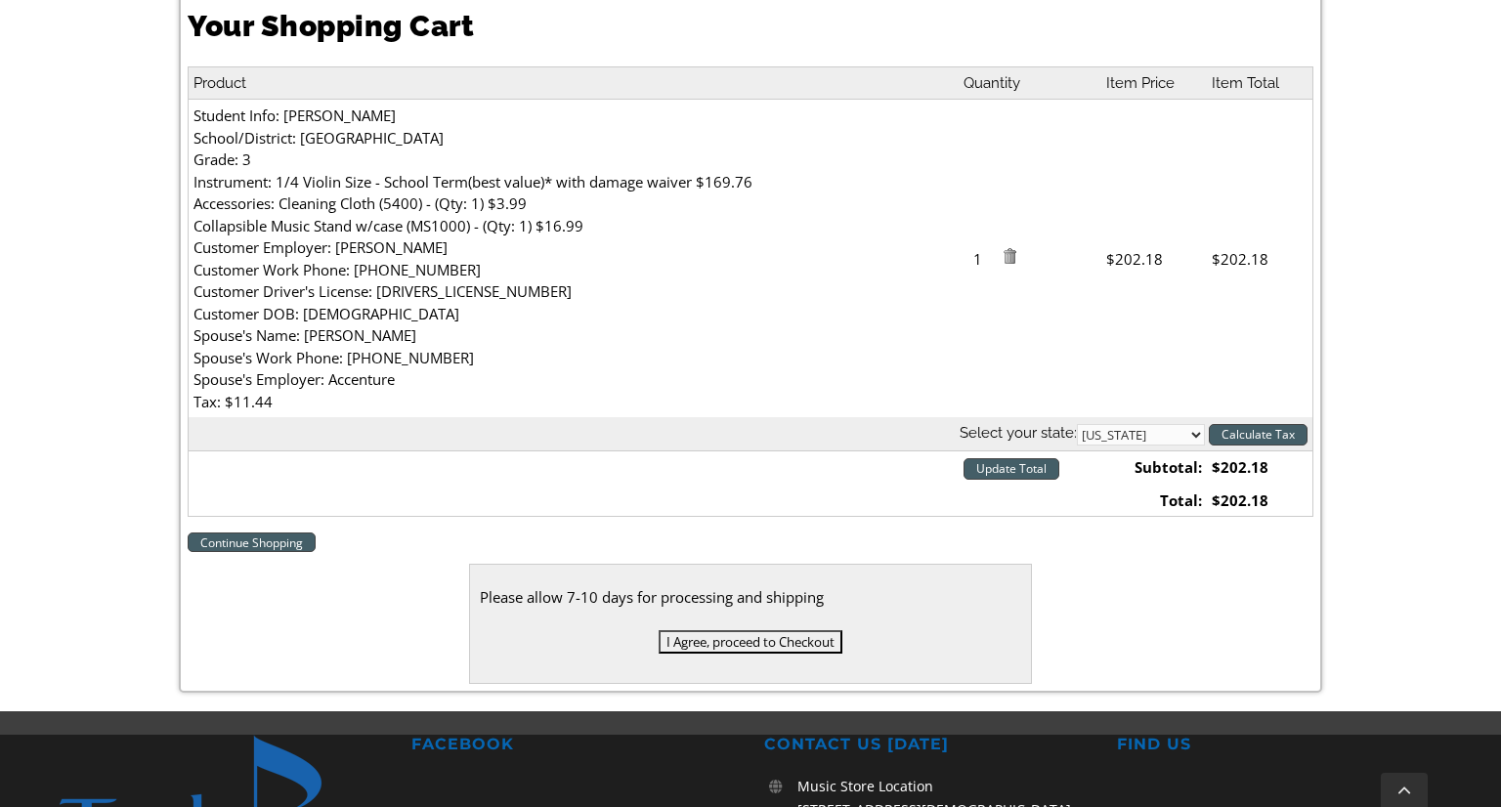
click at [726, 635] on input "I Agree, proceed to Checkout" at bounding box center [751, 642] width 184 height 23
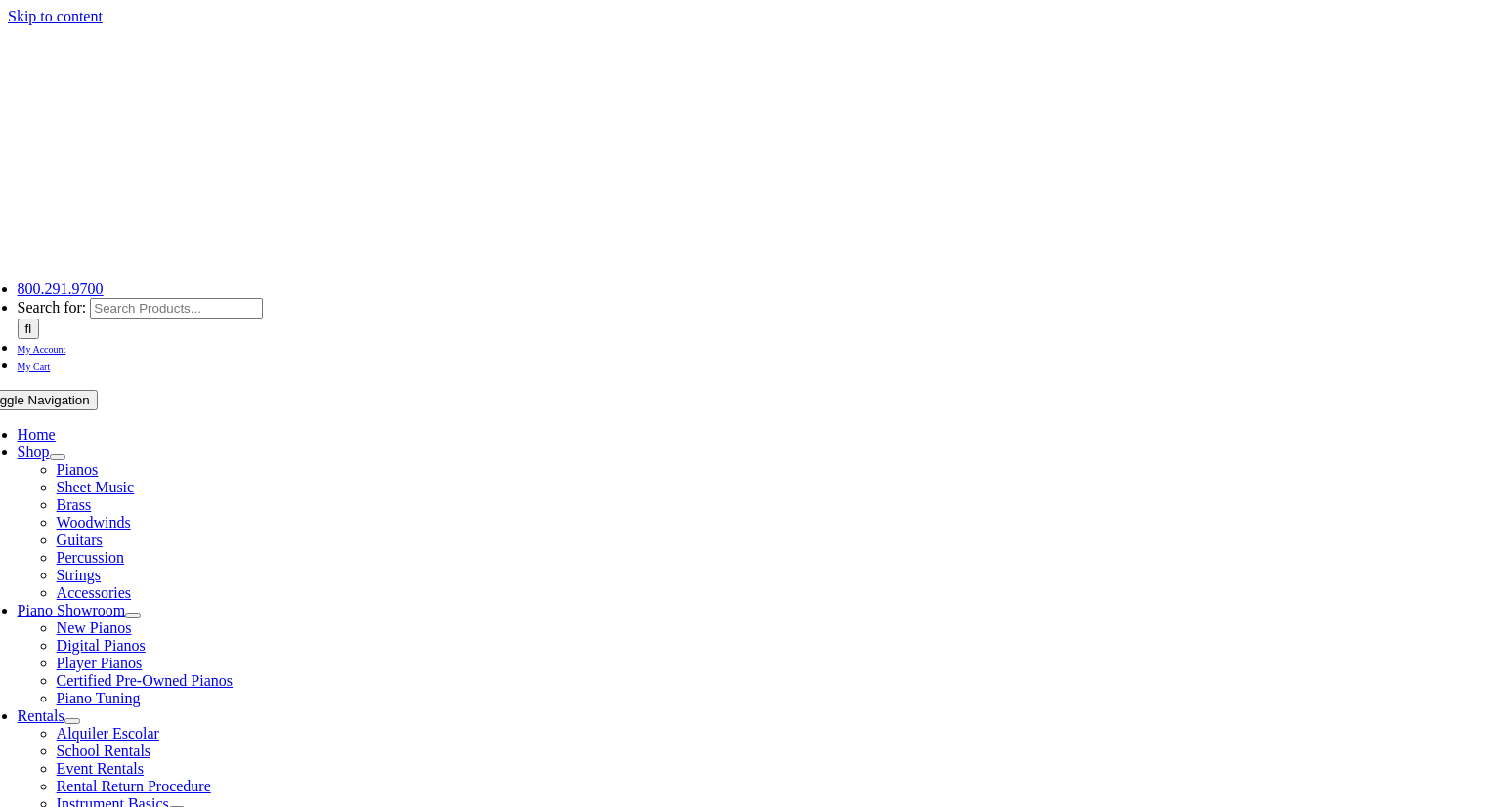
select select
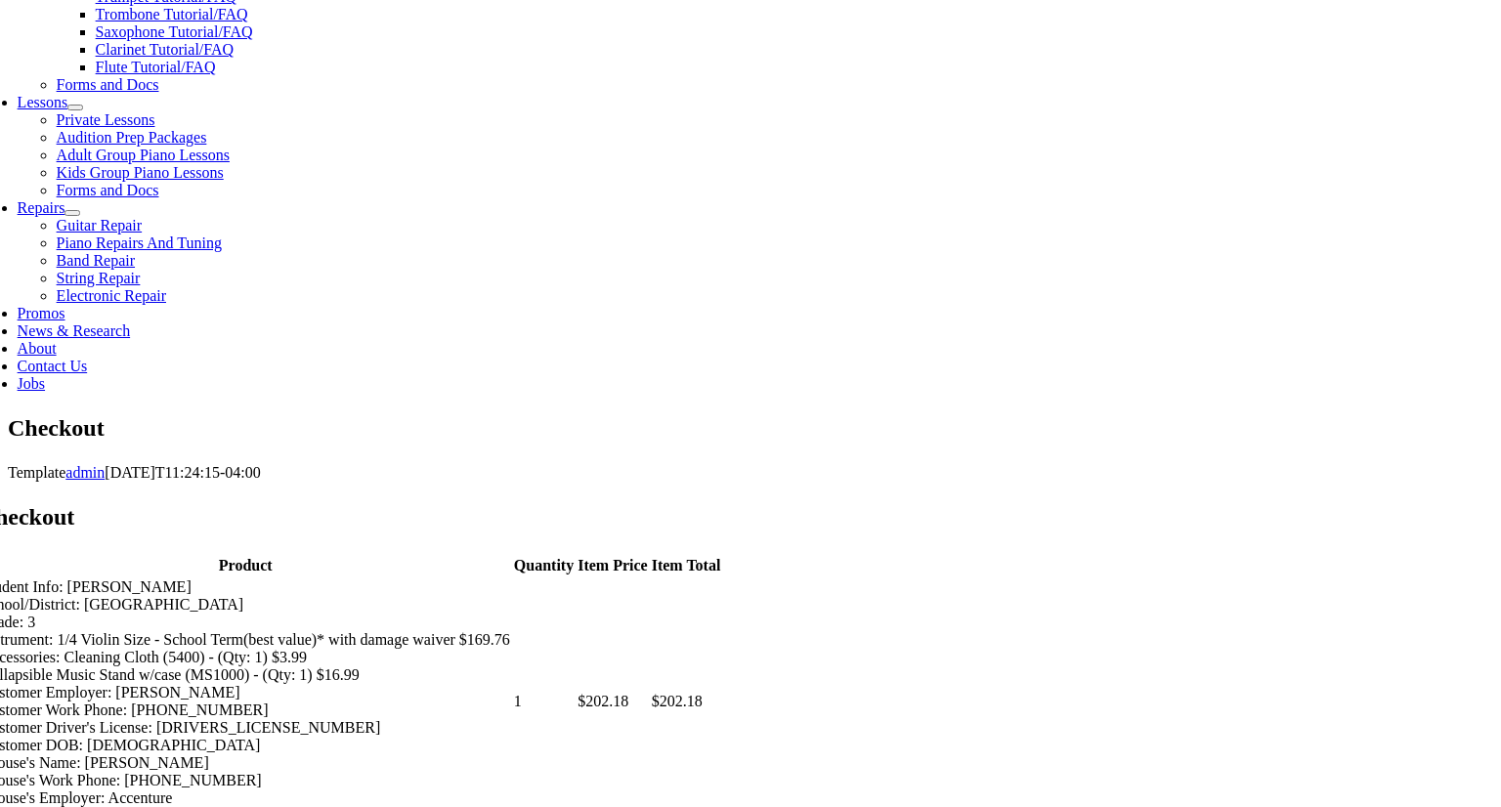
scroll to position [940, 0]
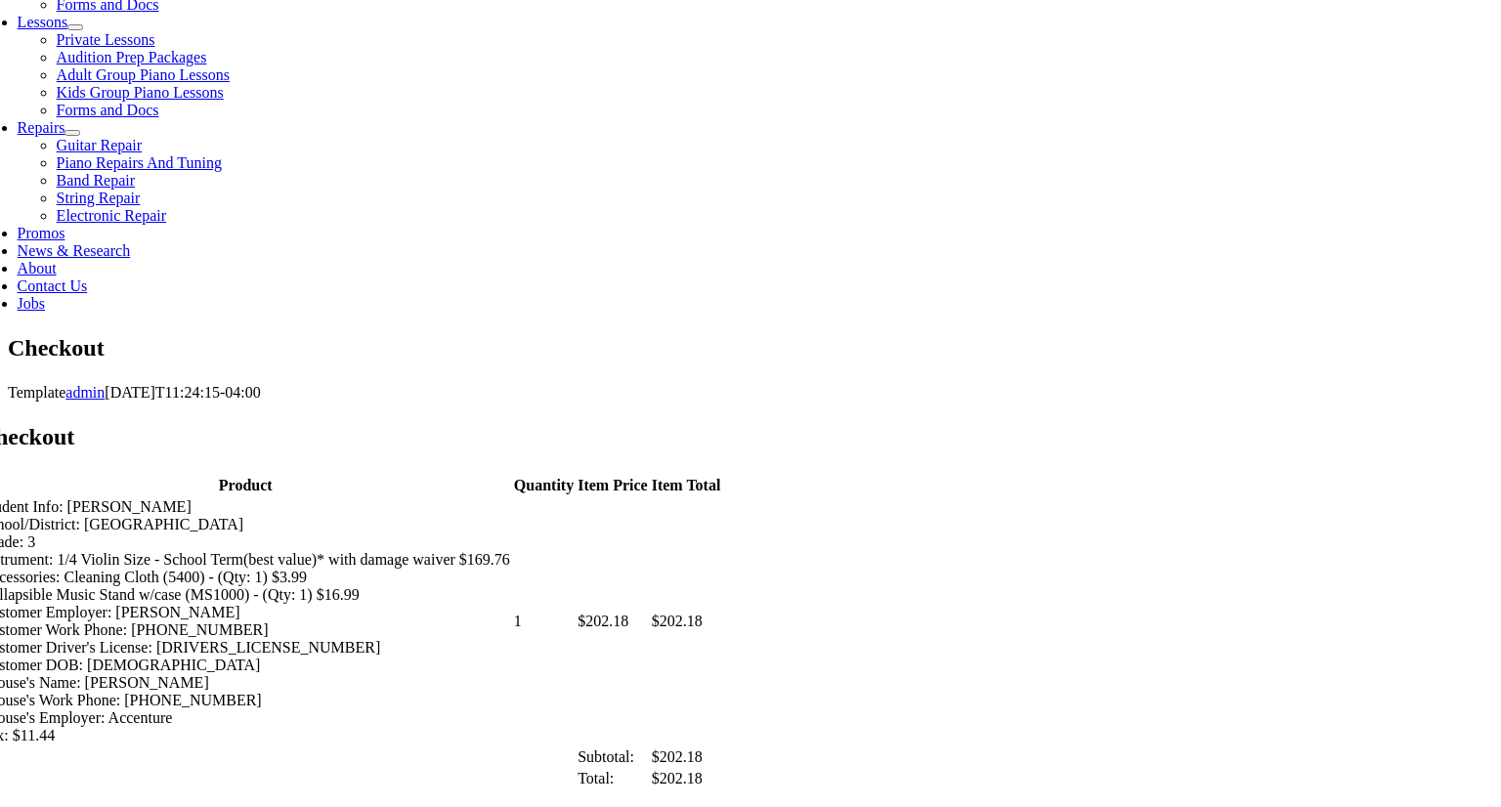
type input "[PERSON_NAME]"
select select "mastercard"
type input "[CREDIT_CARD_NUMBER]"
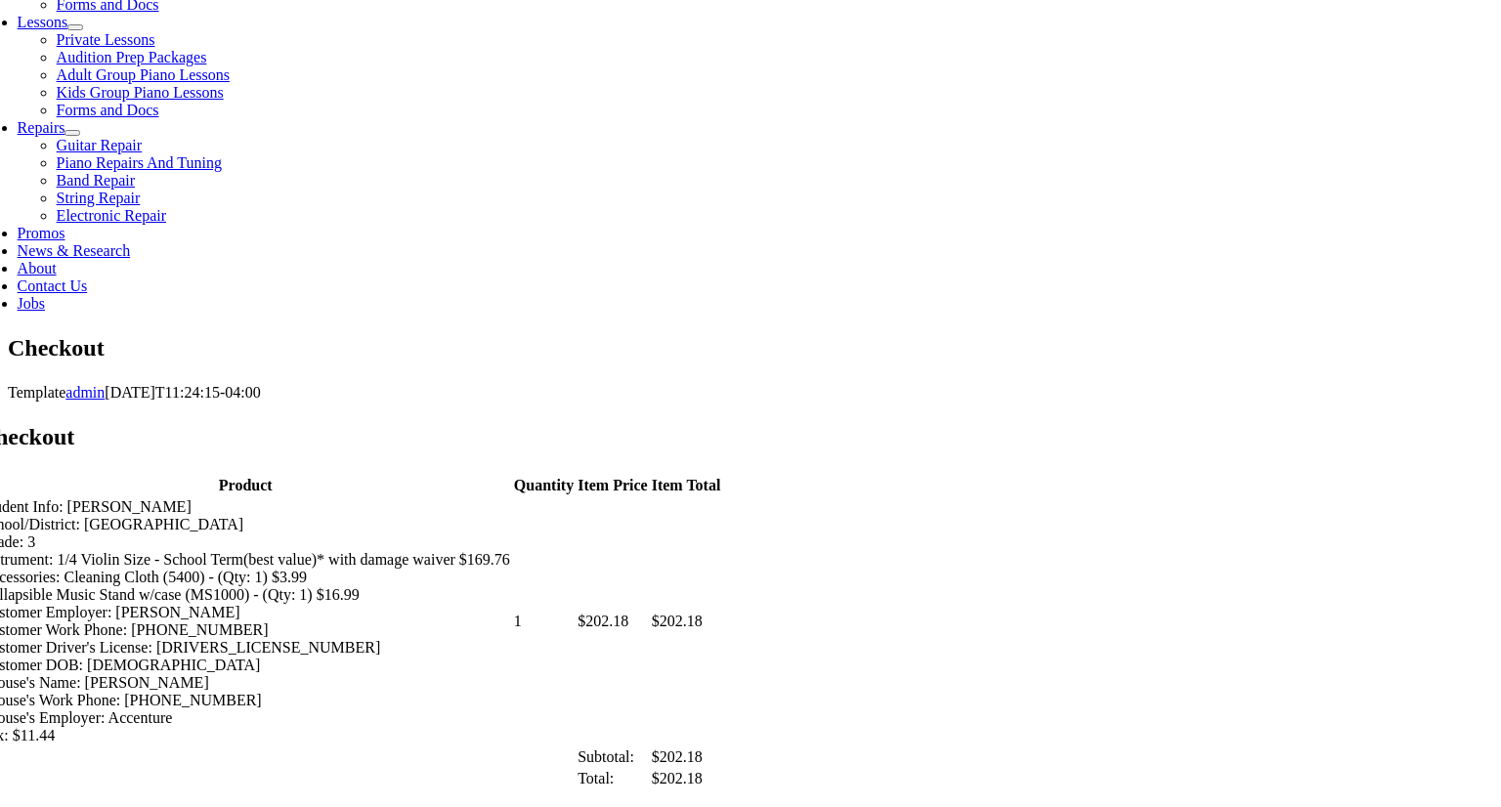
select select "10"
select select "2029"
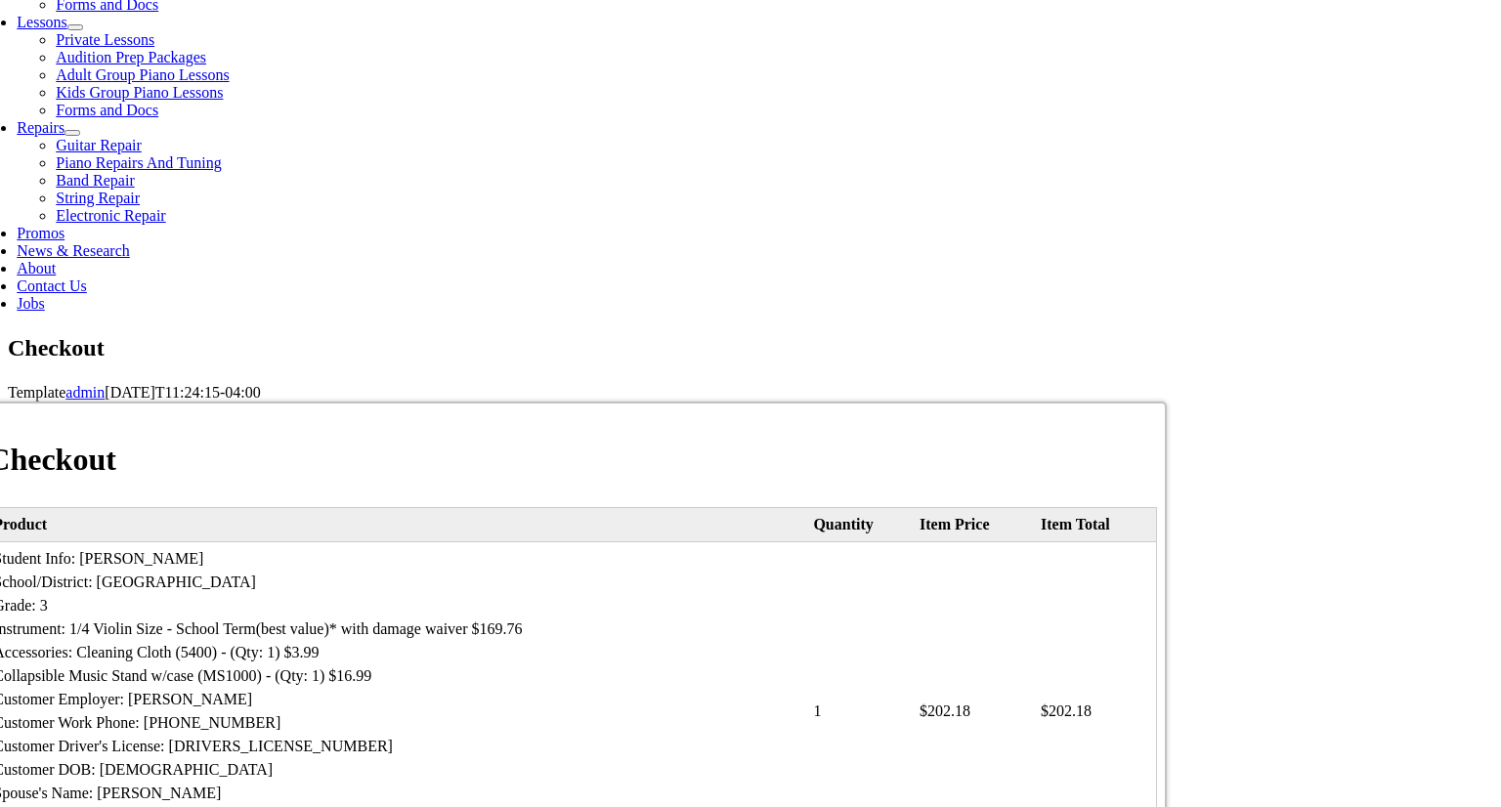
type input "[STREET_ADDRESS]"
type input "Glenmoore"
select select "PA"
type input "19343"
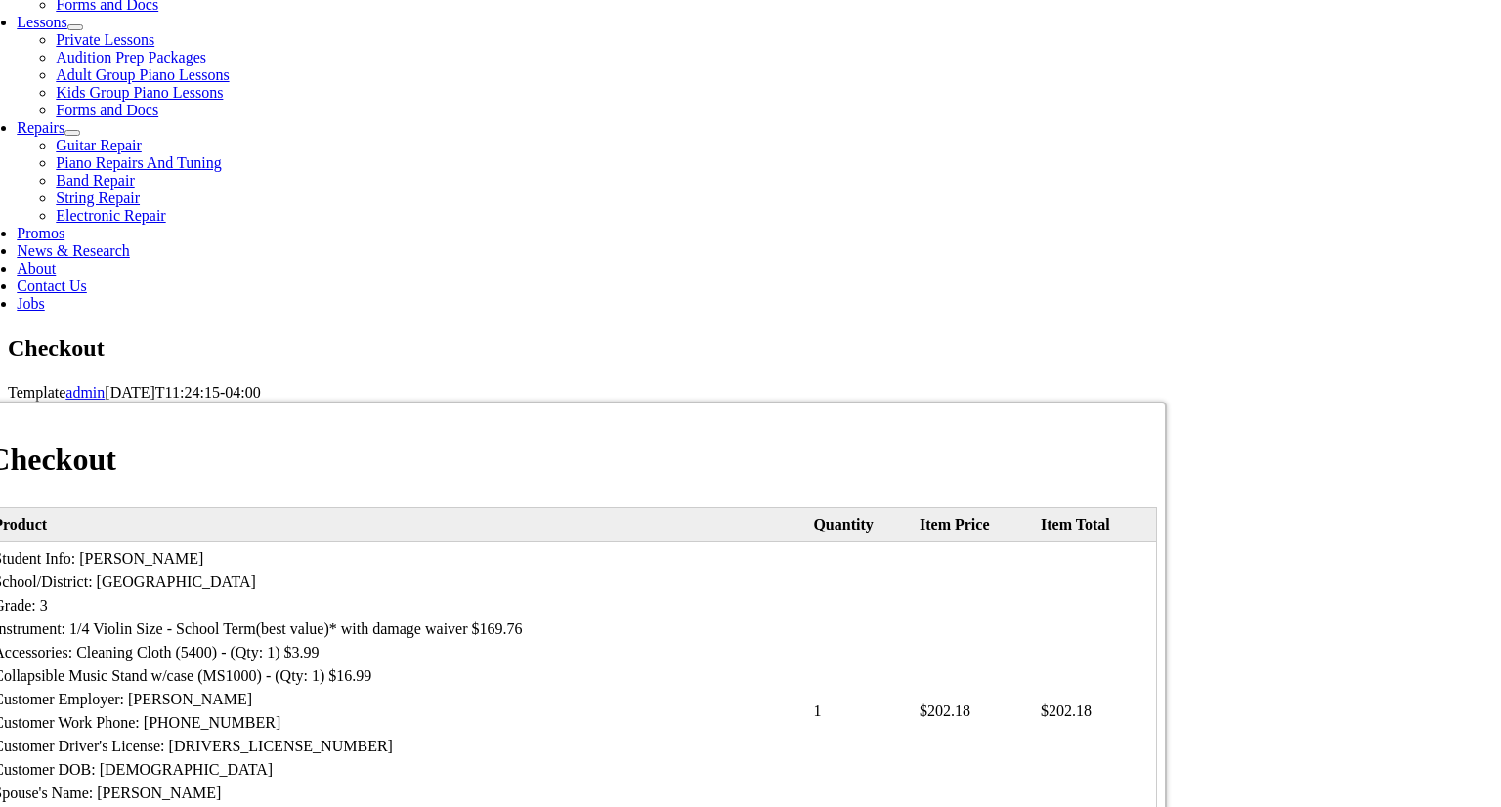
type input "4844103497"
type input "[EMAIL_ADDRESS][DOMAIN_NAME]"
type input "059"
